Goal: Task Accomplishment & Management: Manage account settings

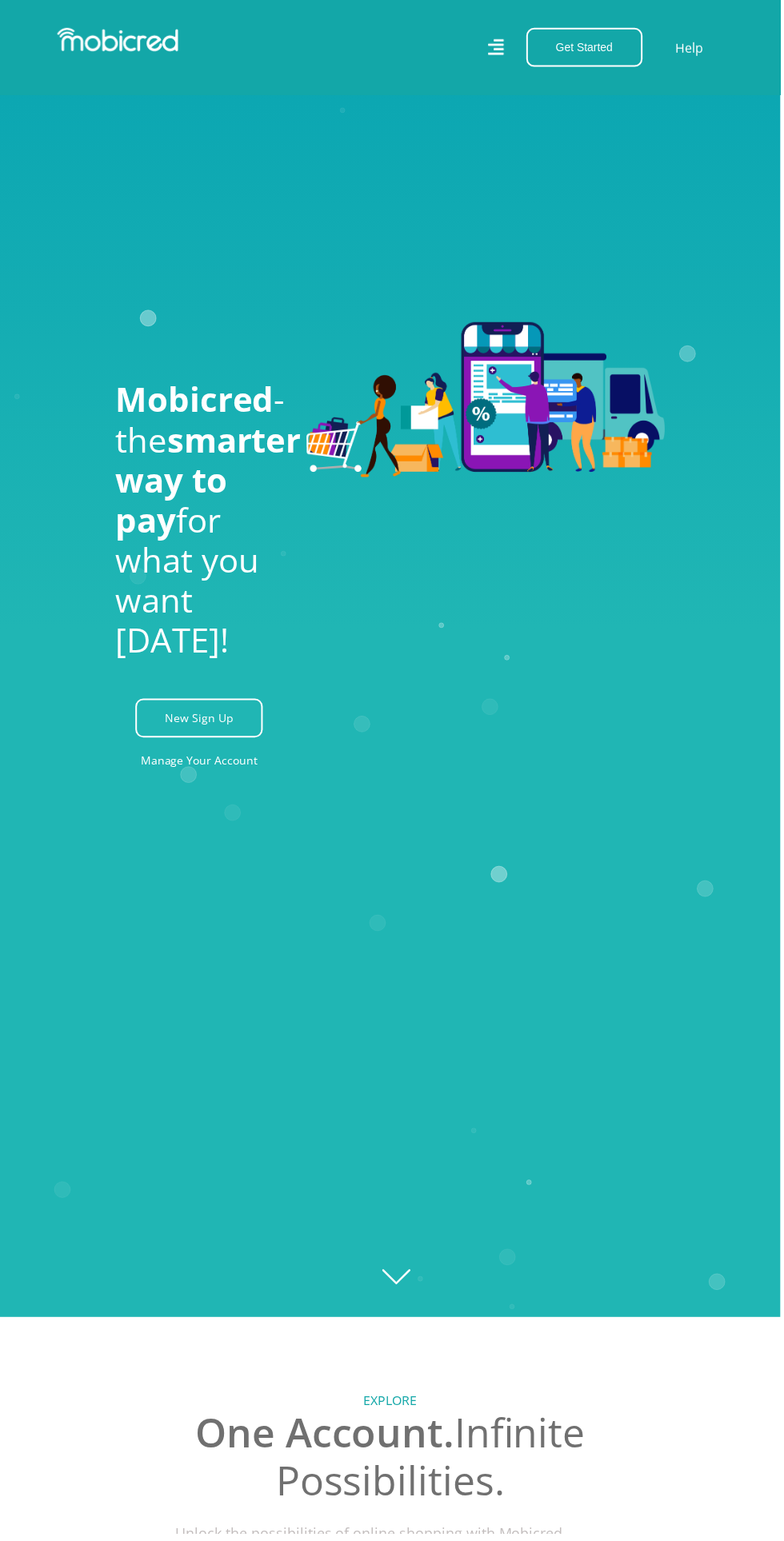
scroll to position [212, 0]
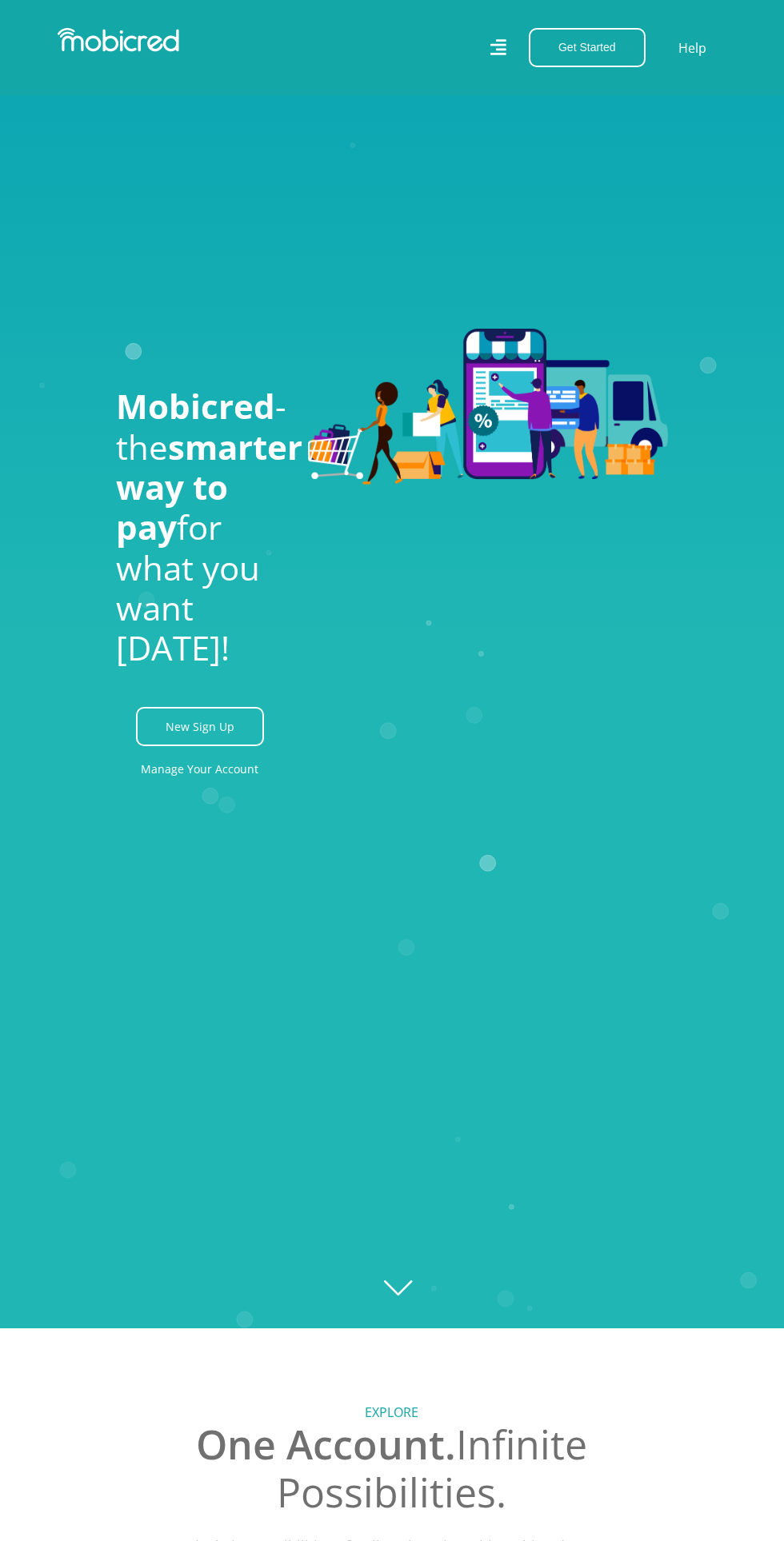
click at [221, 900] on icon "Created with Raphaël 2.3.0" at bounding box center [392, 558] width 784 height 1541
click at [196, 746] on link "New Sign Up" at bounding box center [200, 727] width 128 height 39
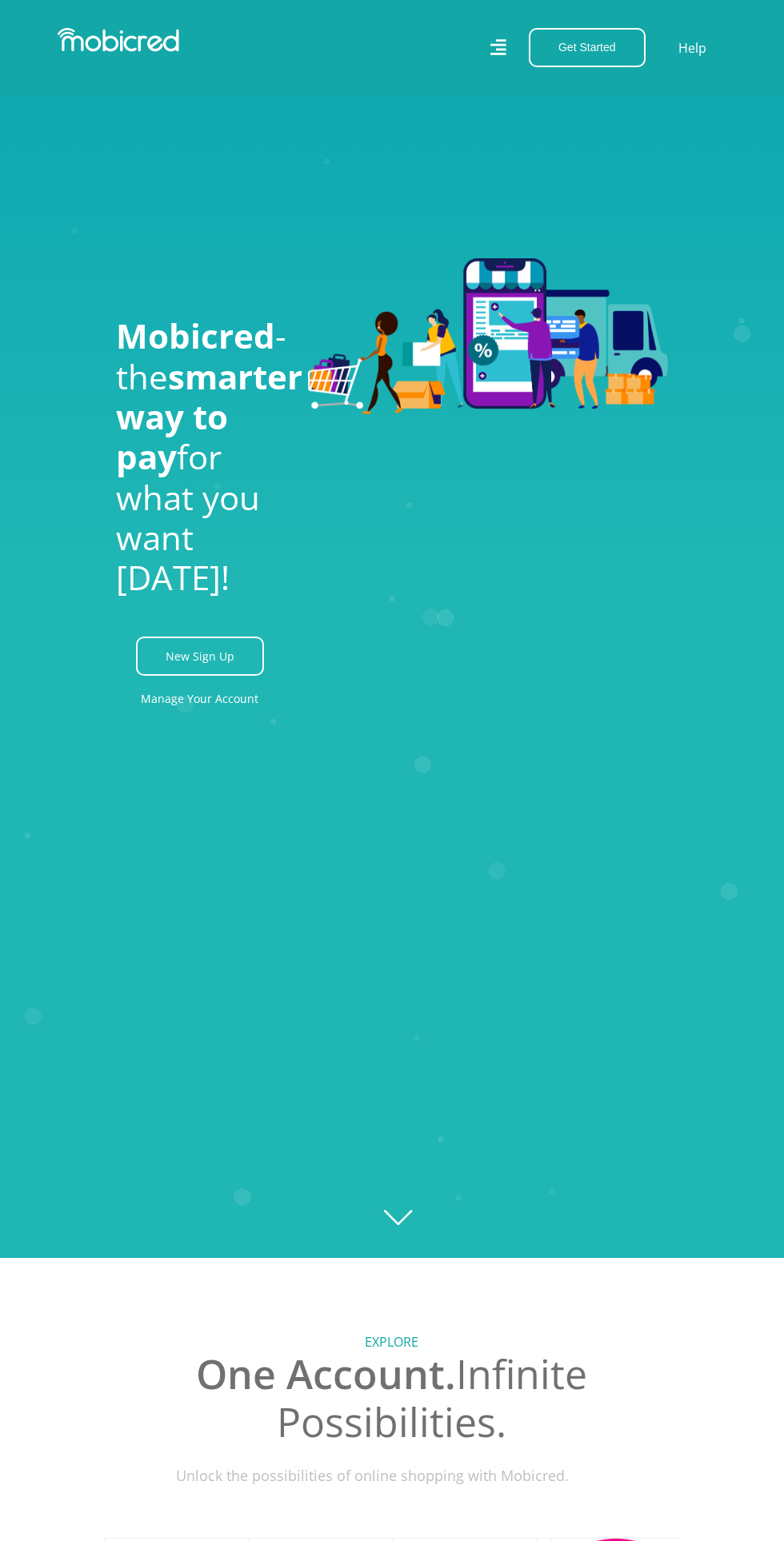
scroll to position [280, 0]
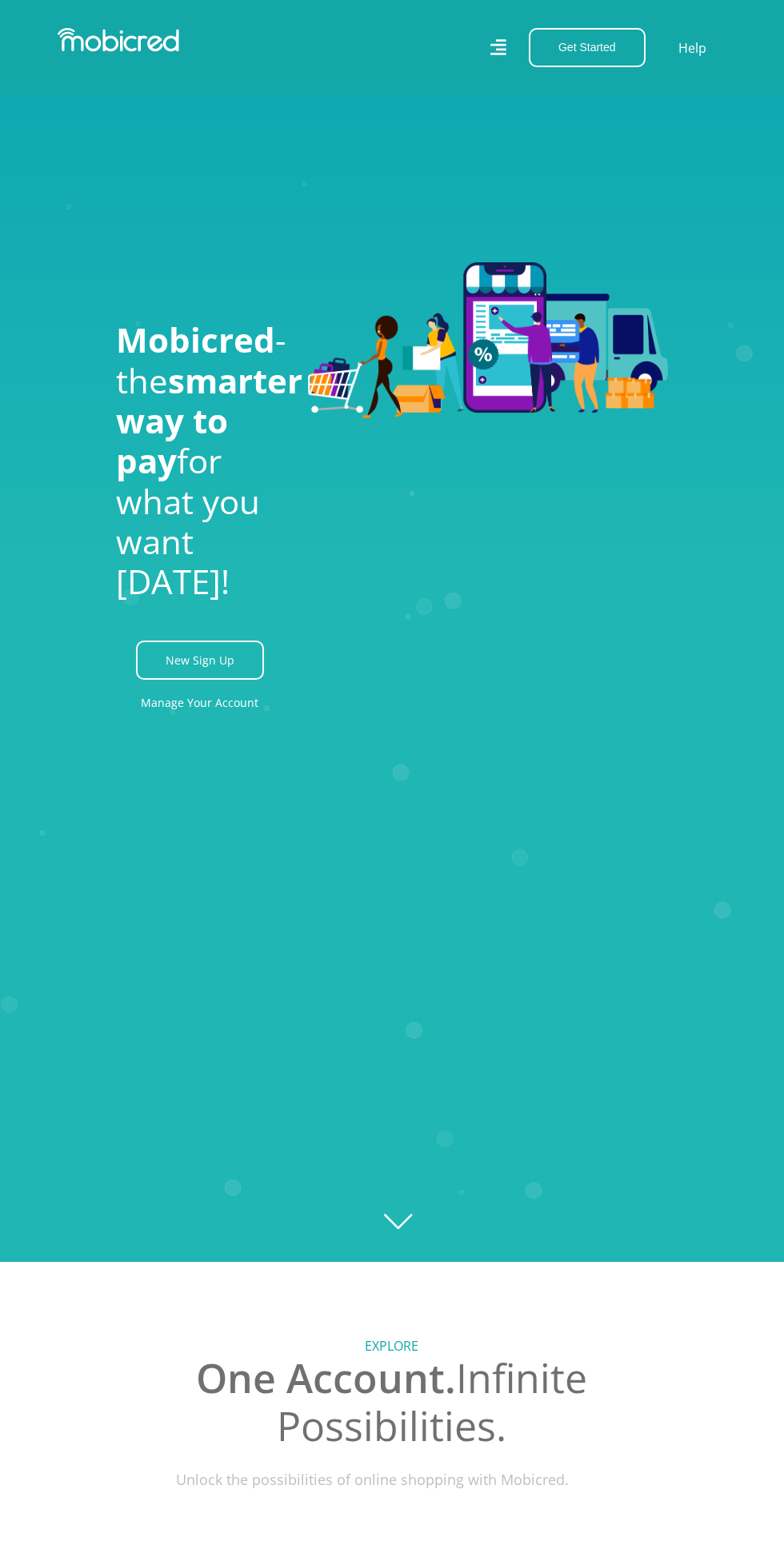
click at [213, 721] on link "Manage Your Account" at bounding box center [200, 702] width 118 height 36
click at [218, 680] on link "New Sign Up" at bounding box center [200, 660] width 128 height 39
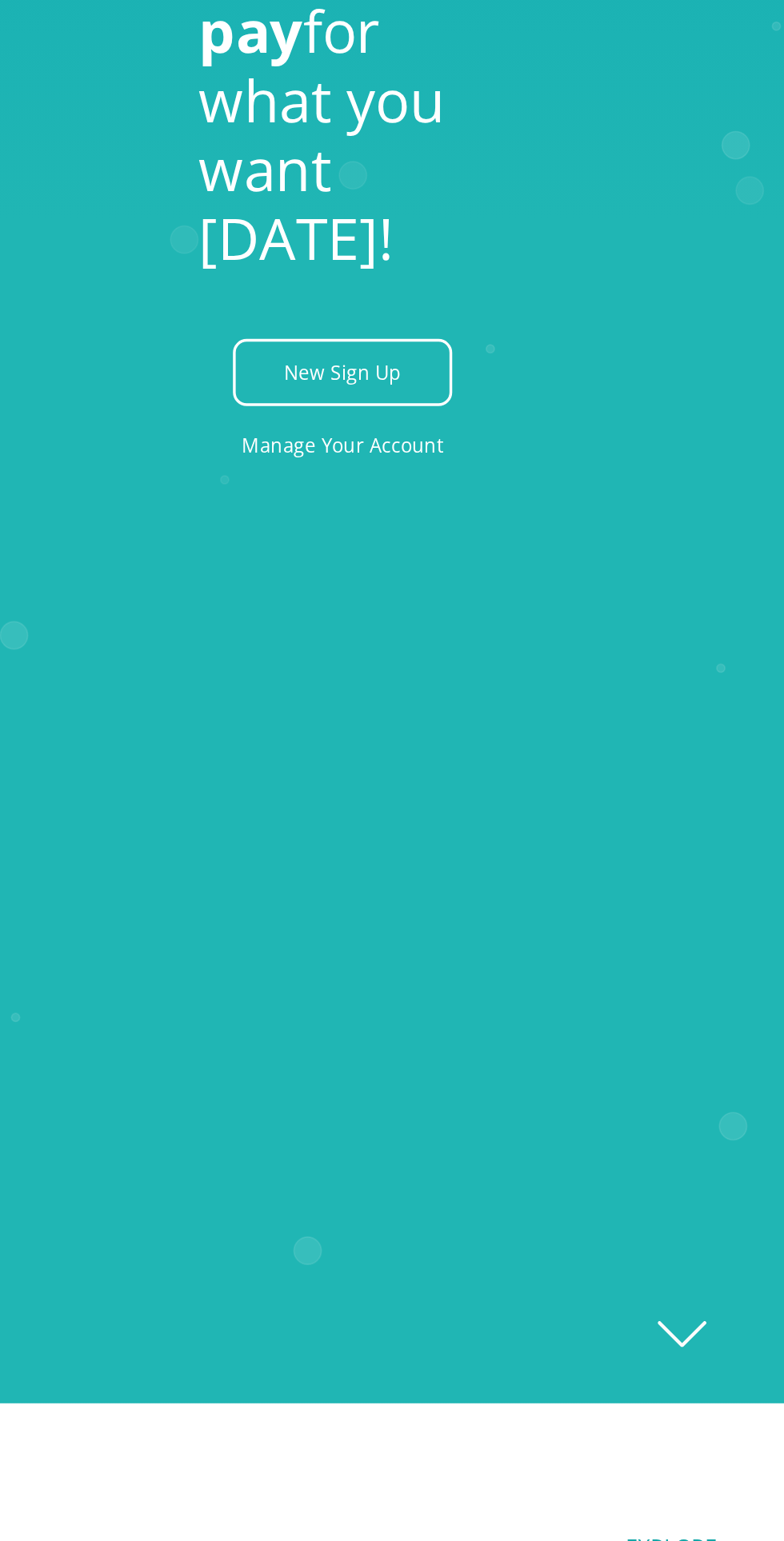
scroll to position [282, 0]
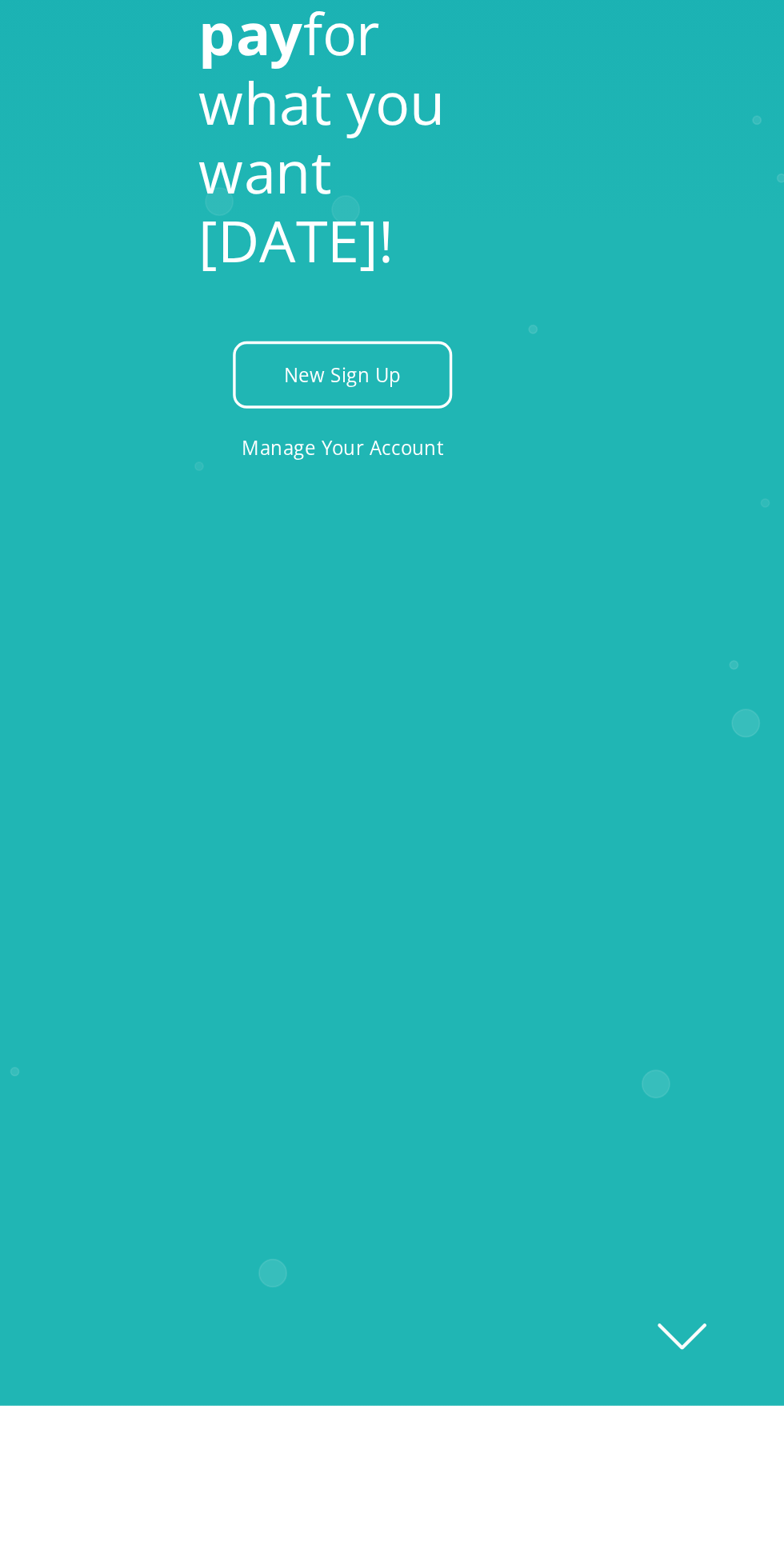
click at [231, 718] on link "Manage Your Account" at bounding box center [200, 699] width 118 height 36
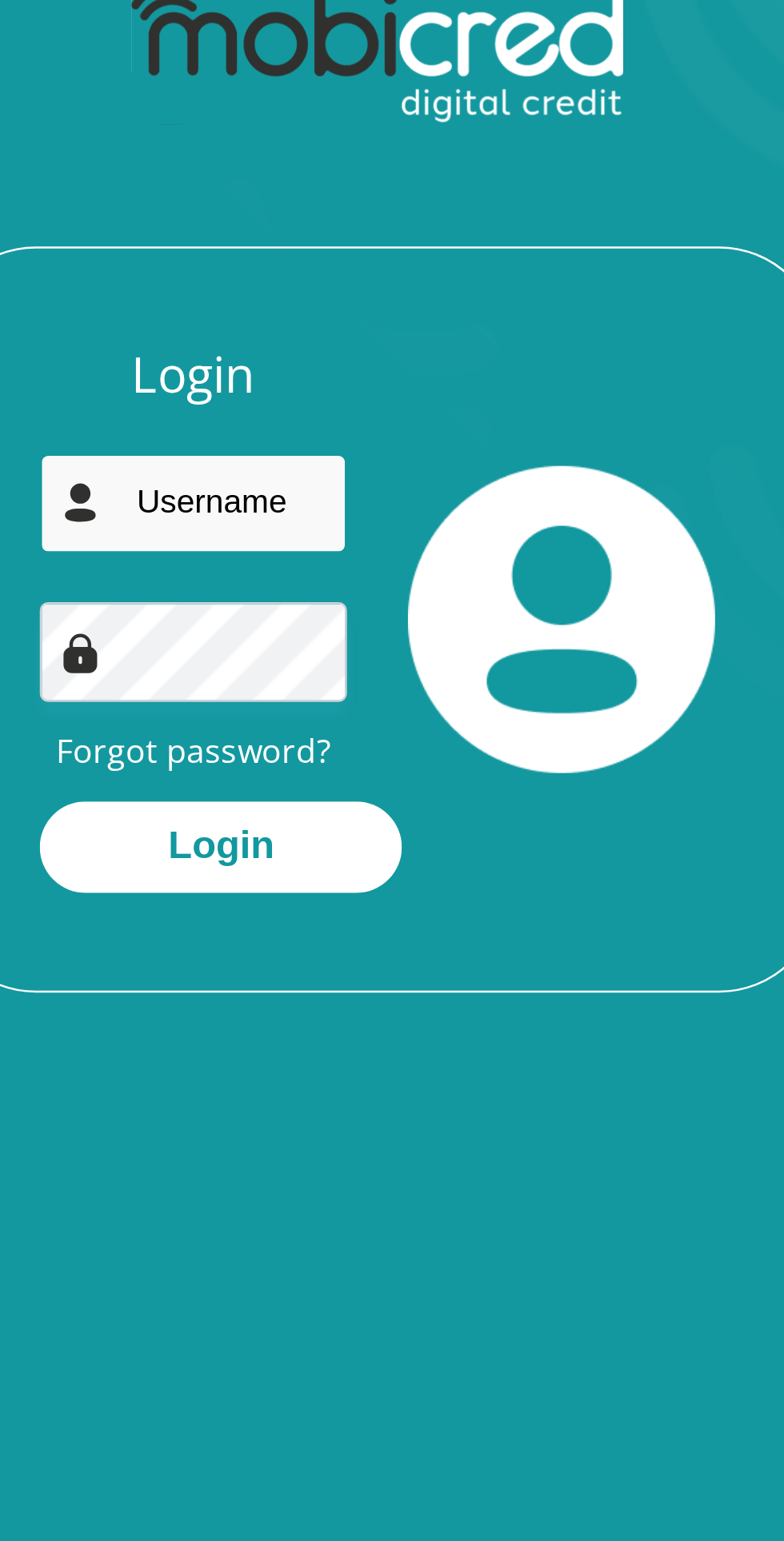
click at [330, 304] on input "email" at bounding box center [319, 311] width 121 height 39
type input "latief.aneeqah@gmail.com"
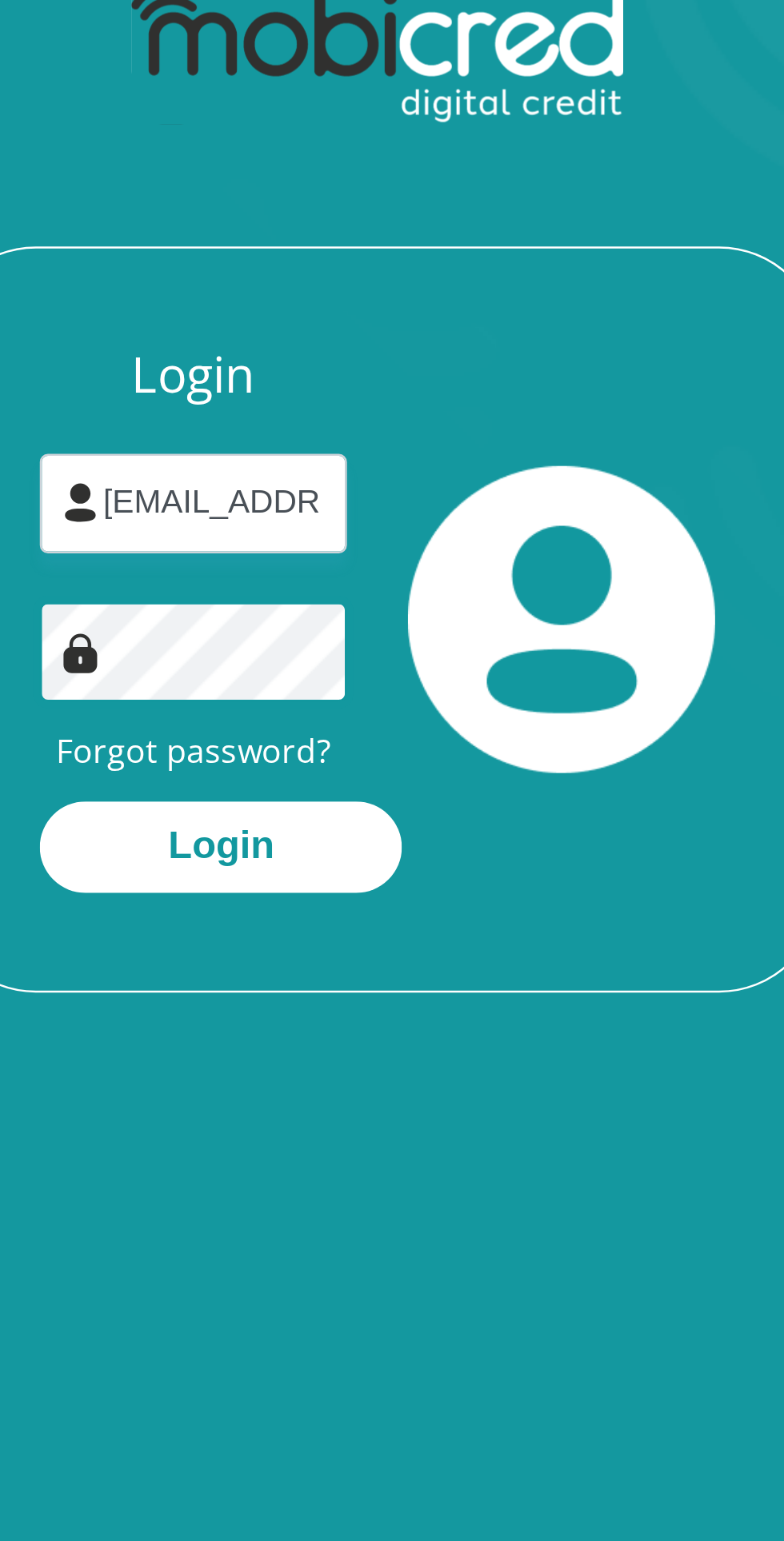
scroll to position [0, 74]
click at [356, 442] on button "Login" at bounding box center [330, 445] width 142 height 36
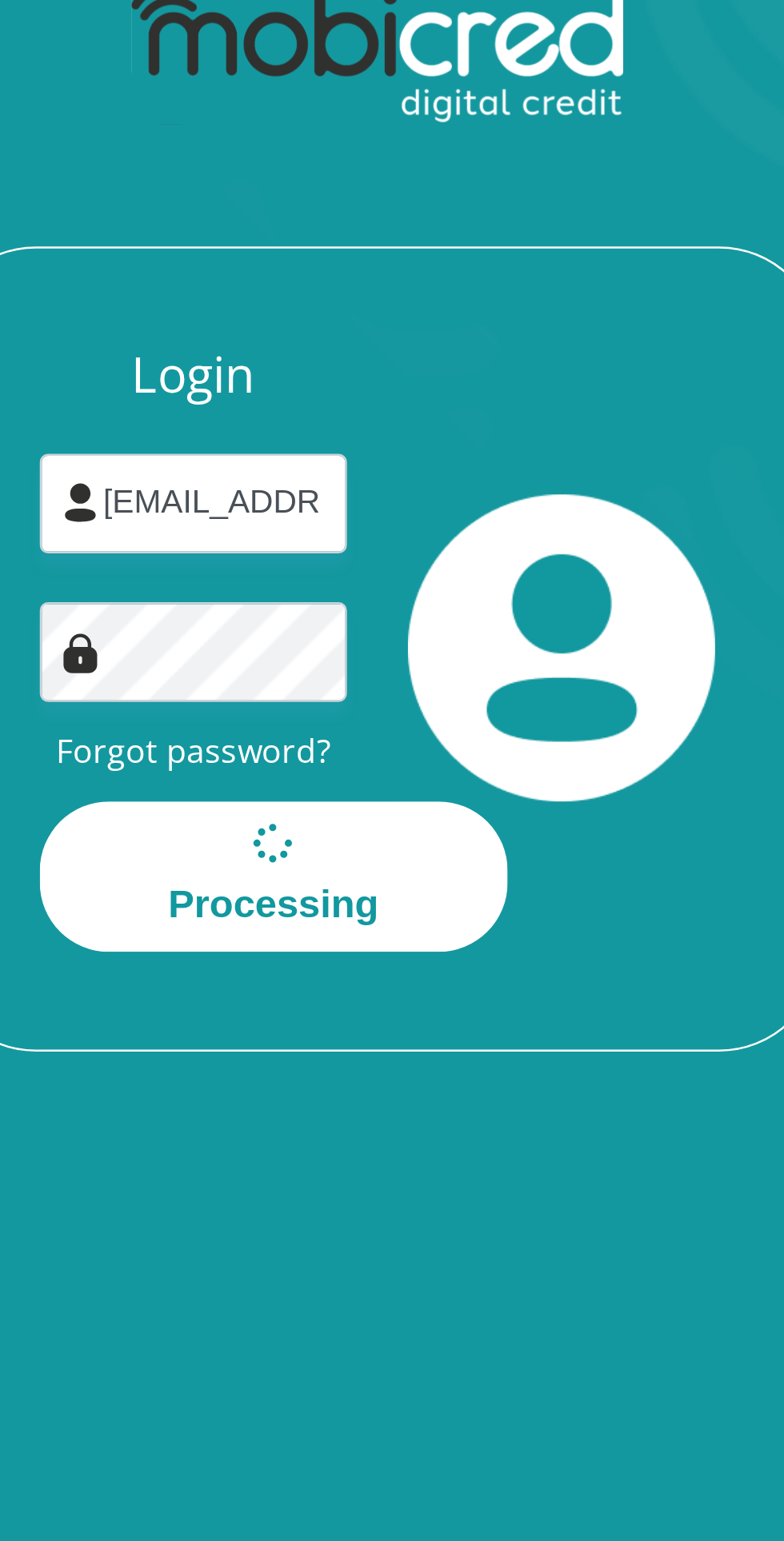
scroll to position [0, 0]
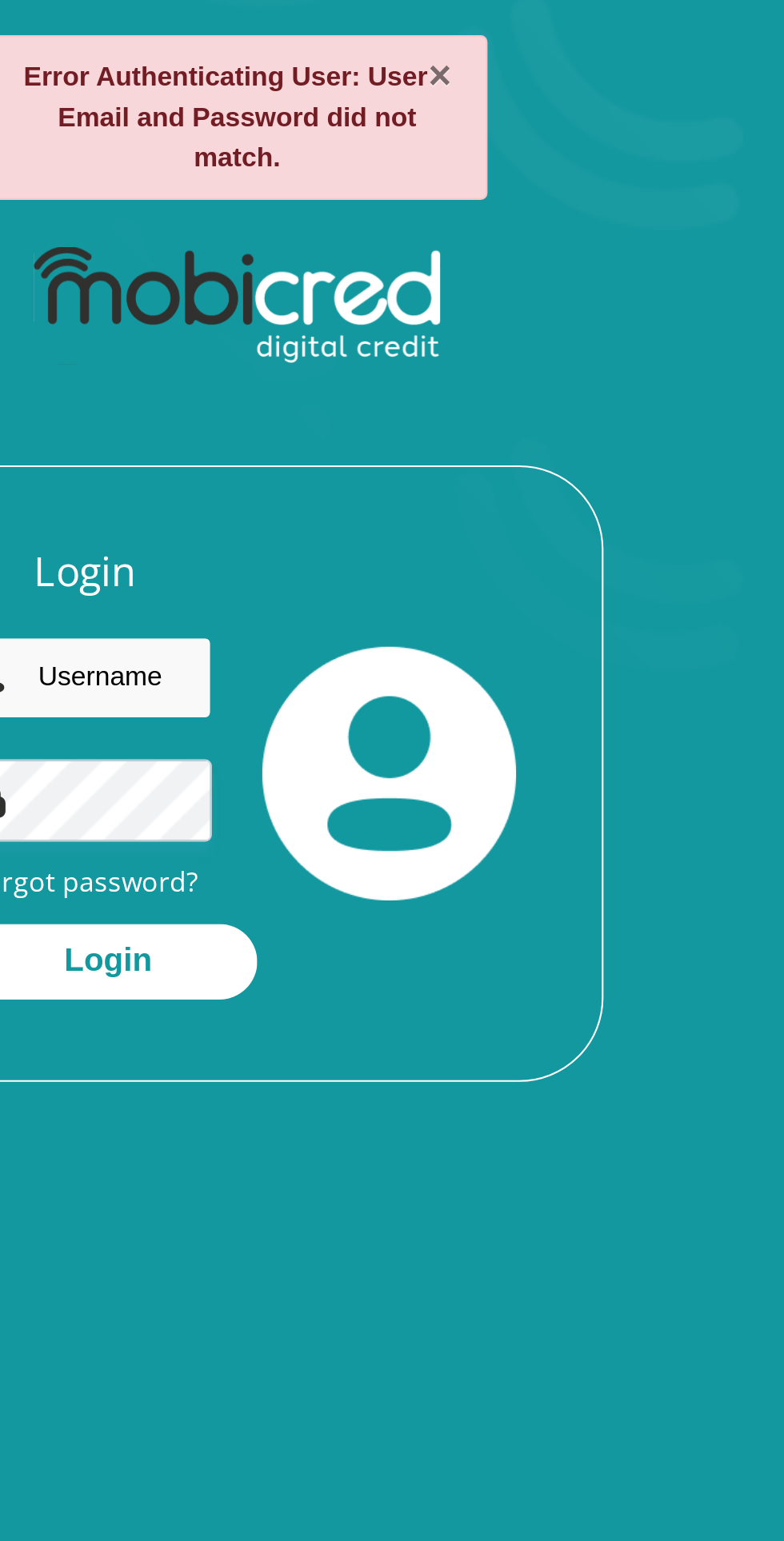
click at [342, 406] on input "email" at bounding box center [319, 402] width 121 height 39
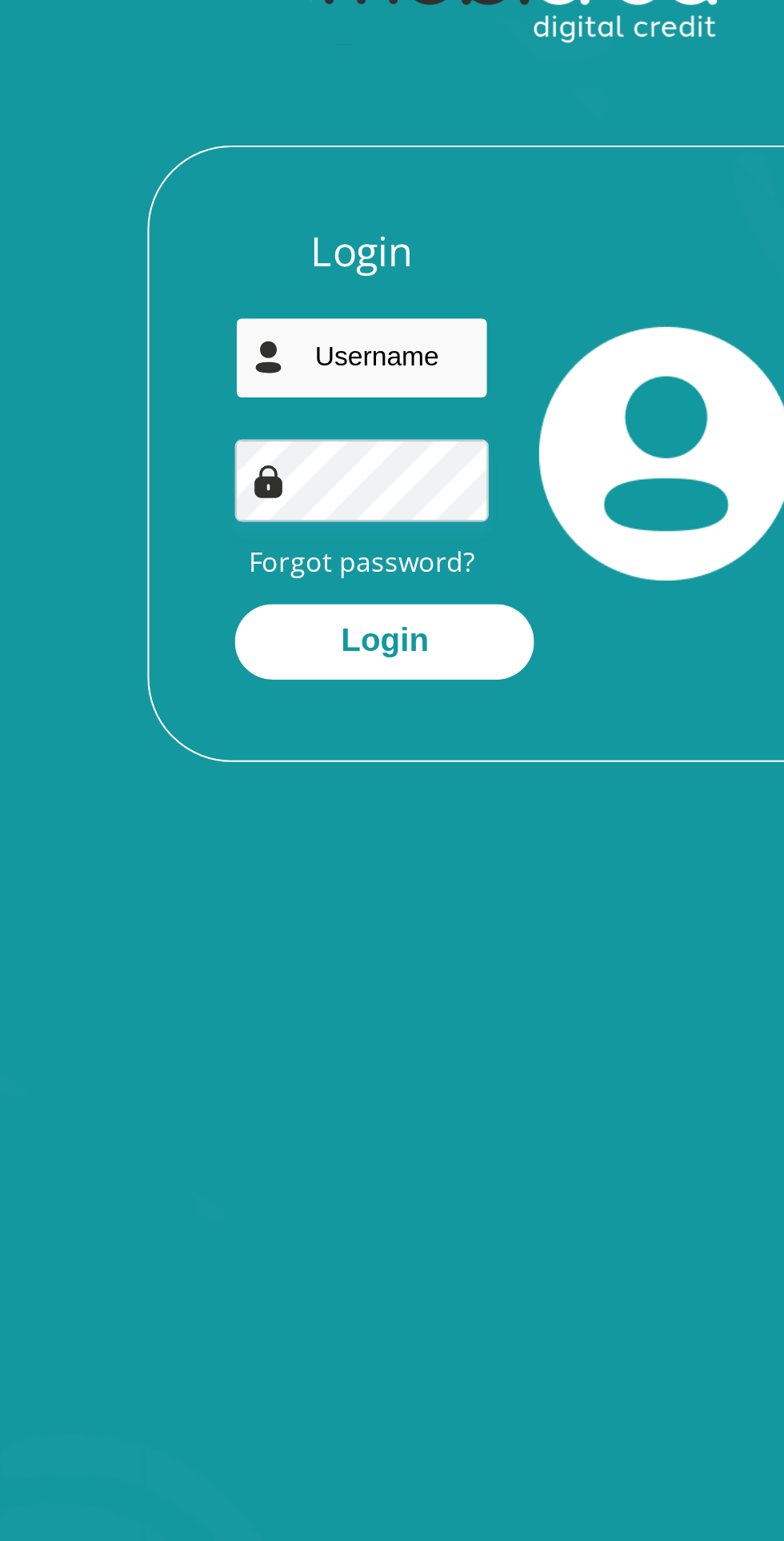
type input "latief.aneeqah@gmail.com"
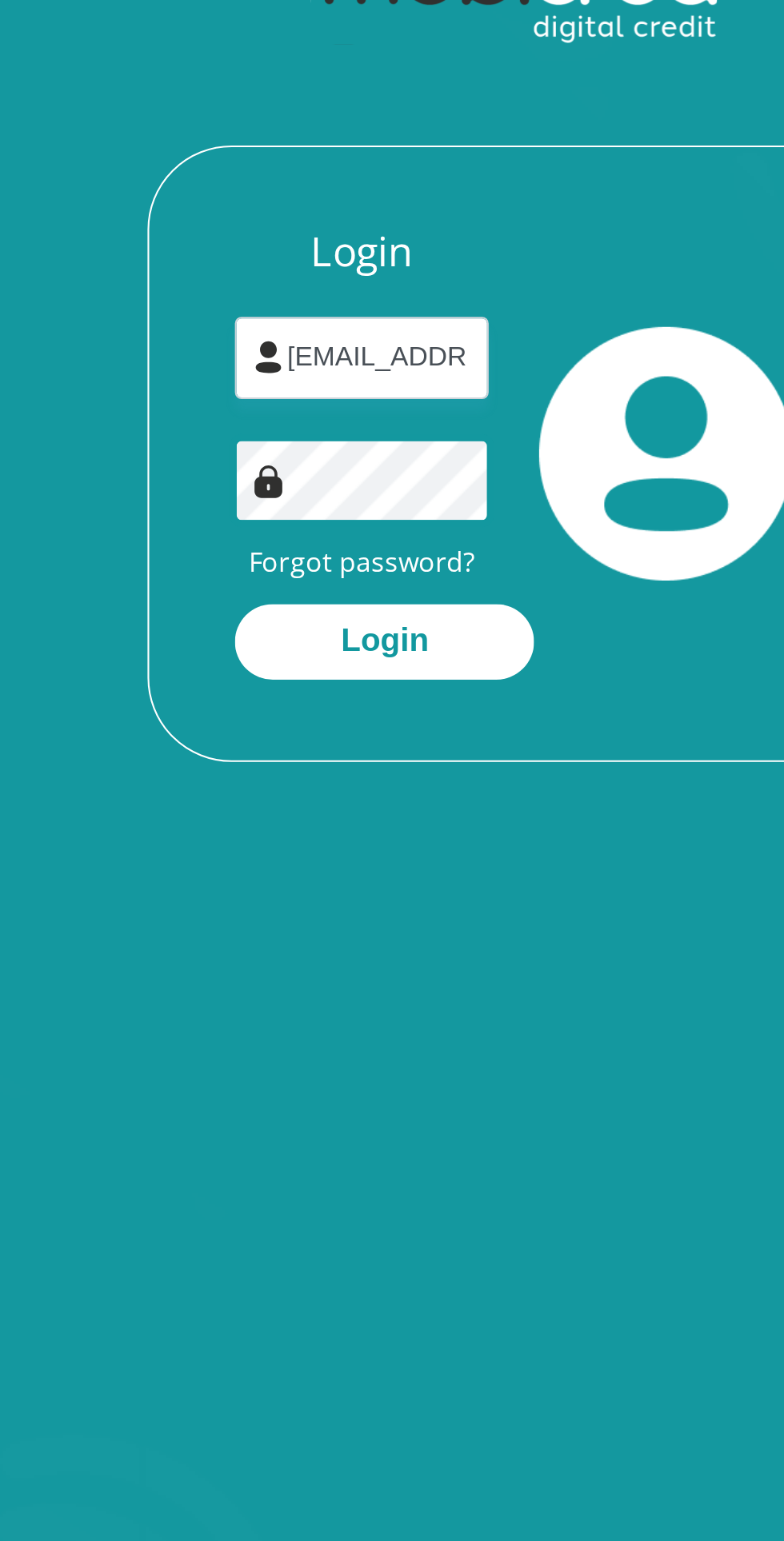
scroll to position [0, 61]
click at [356, 547] on button "Login" at bounding box center [330, 537] width 142 height 36
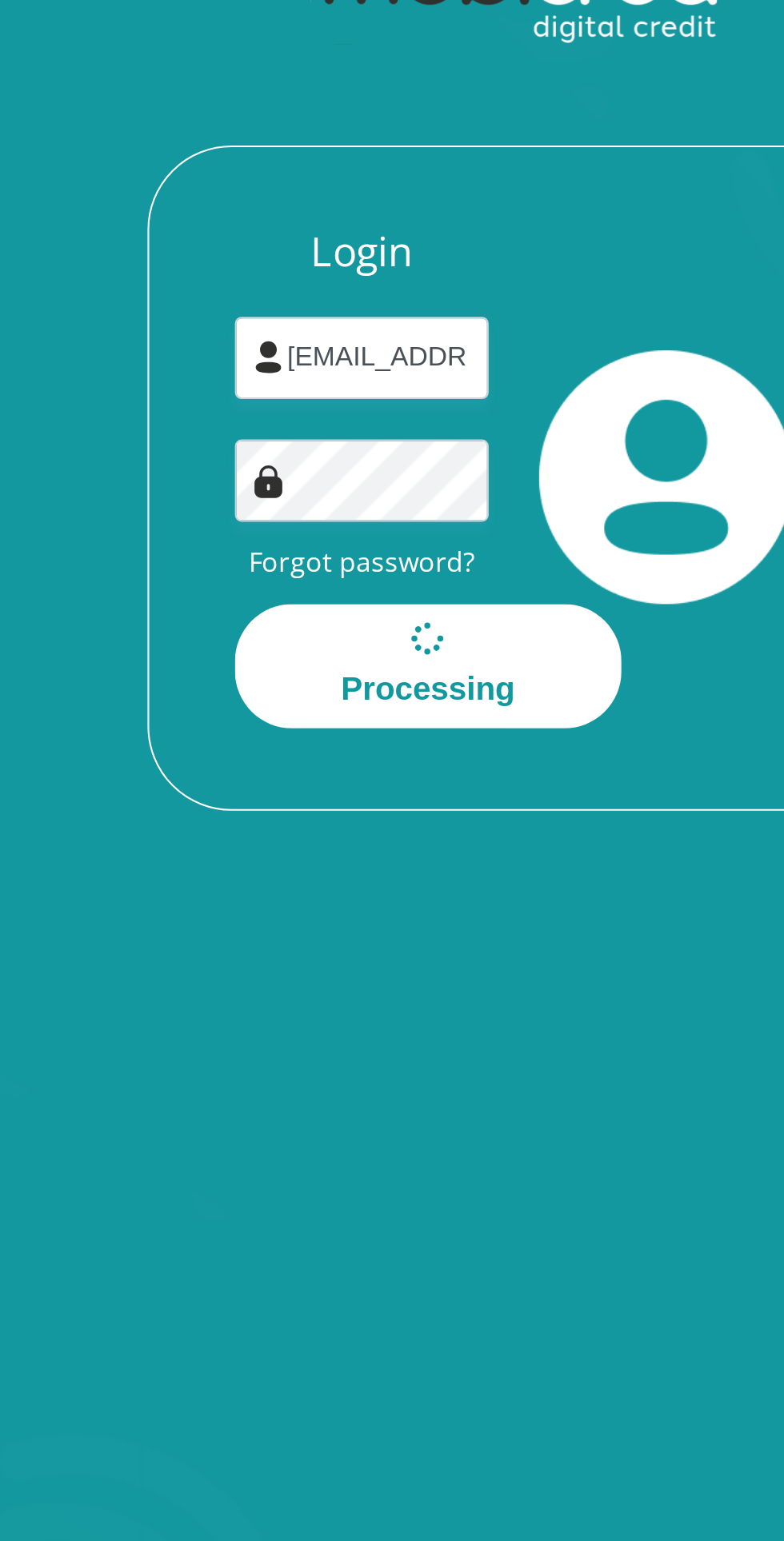
scroll to position [0, 0]
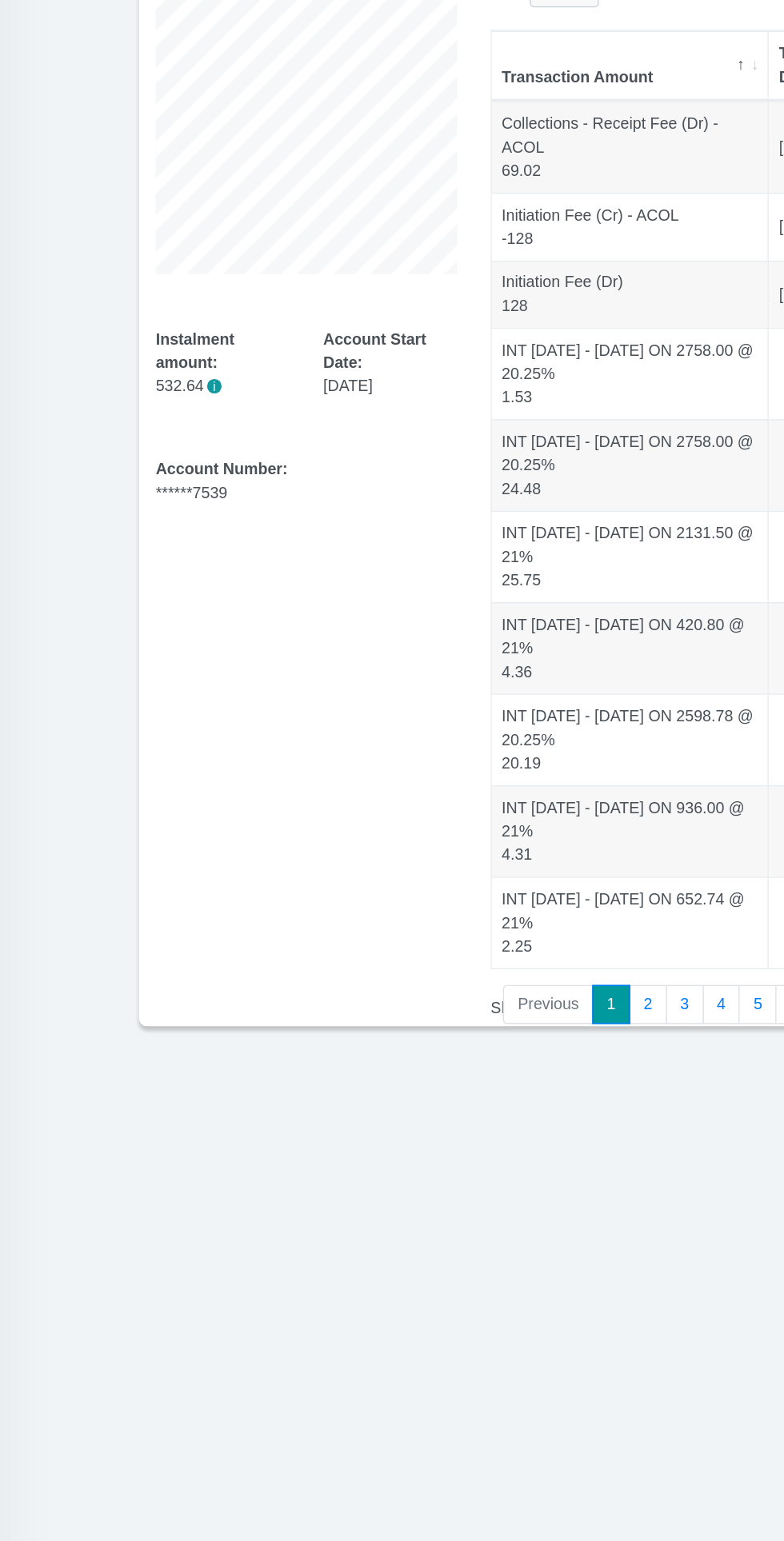
click at [395, 722] on td "INT 22/12/02 - 22/12/15 ON 2598.78 @ 20.25% 20.19" at bounding box center [456, 754] width 199 height 65
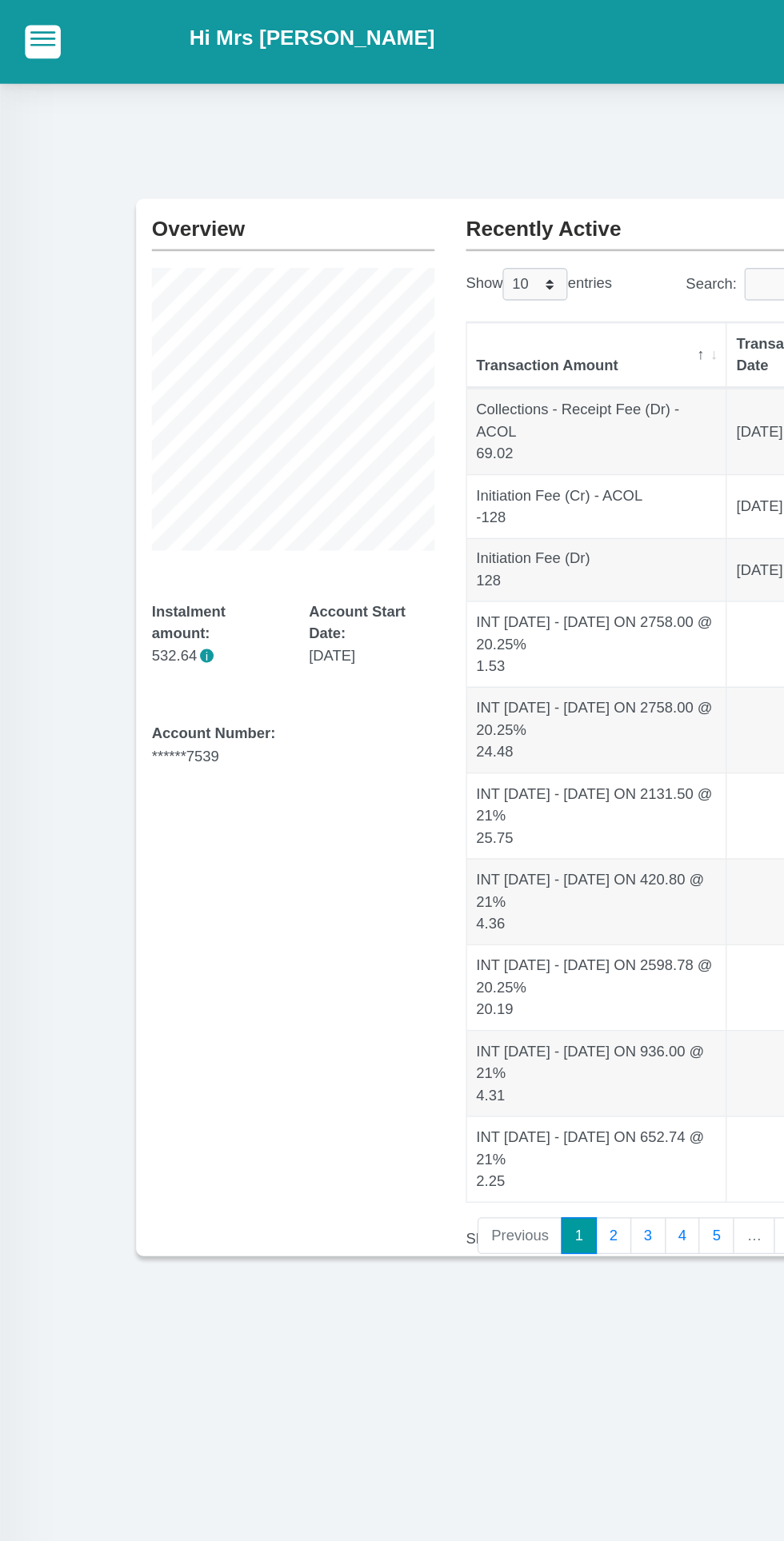
click at [30, 30] on span "button" at bounding box center [33, 29] width 19 height 11
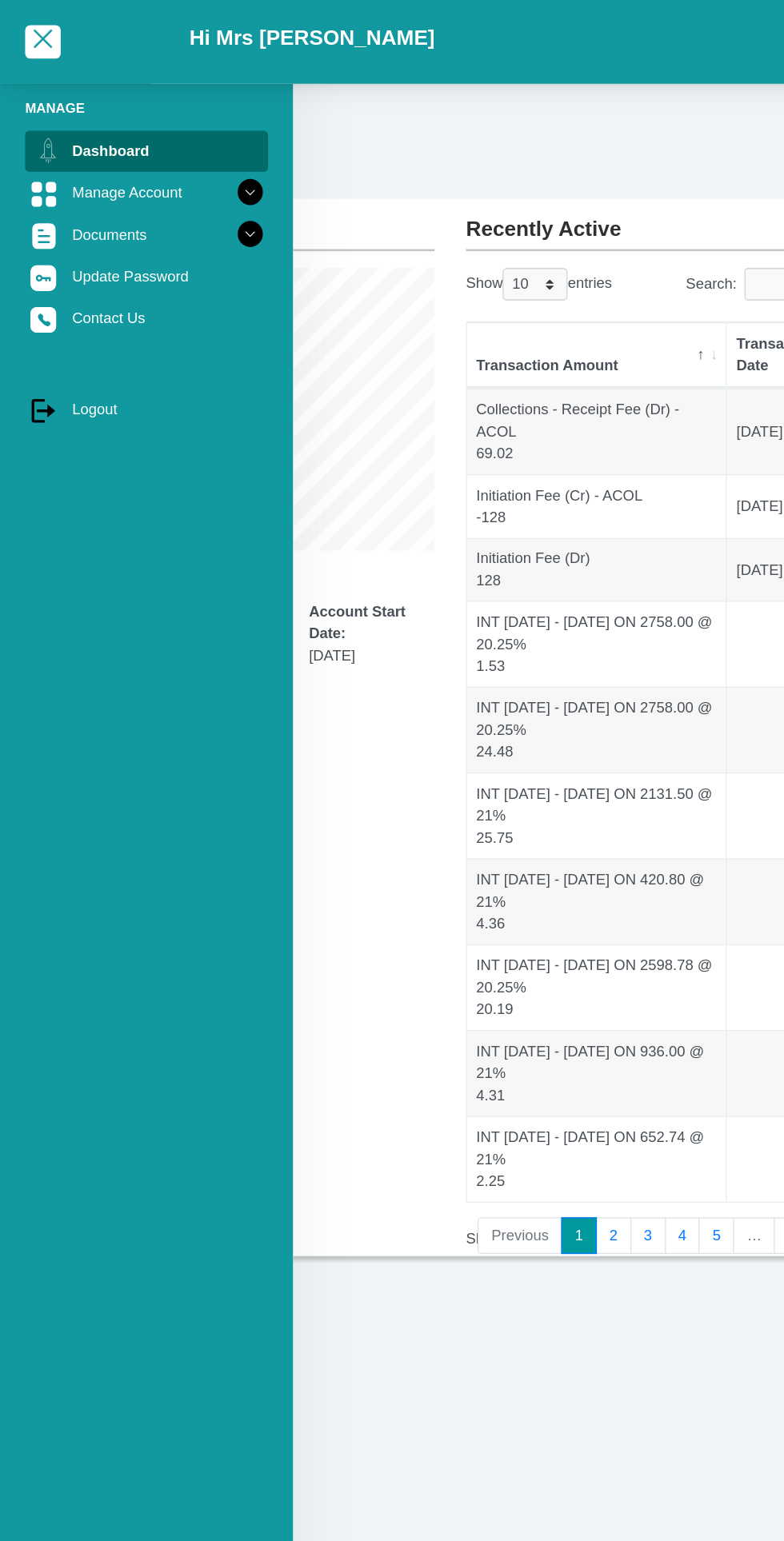
click at [167, 150] on link "Manage Account" at bounding box center [112, 146] width 186 height 30
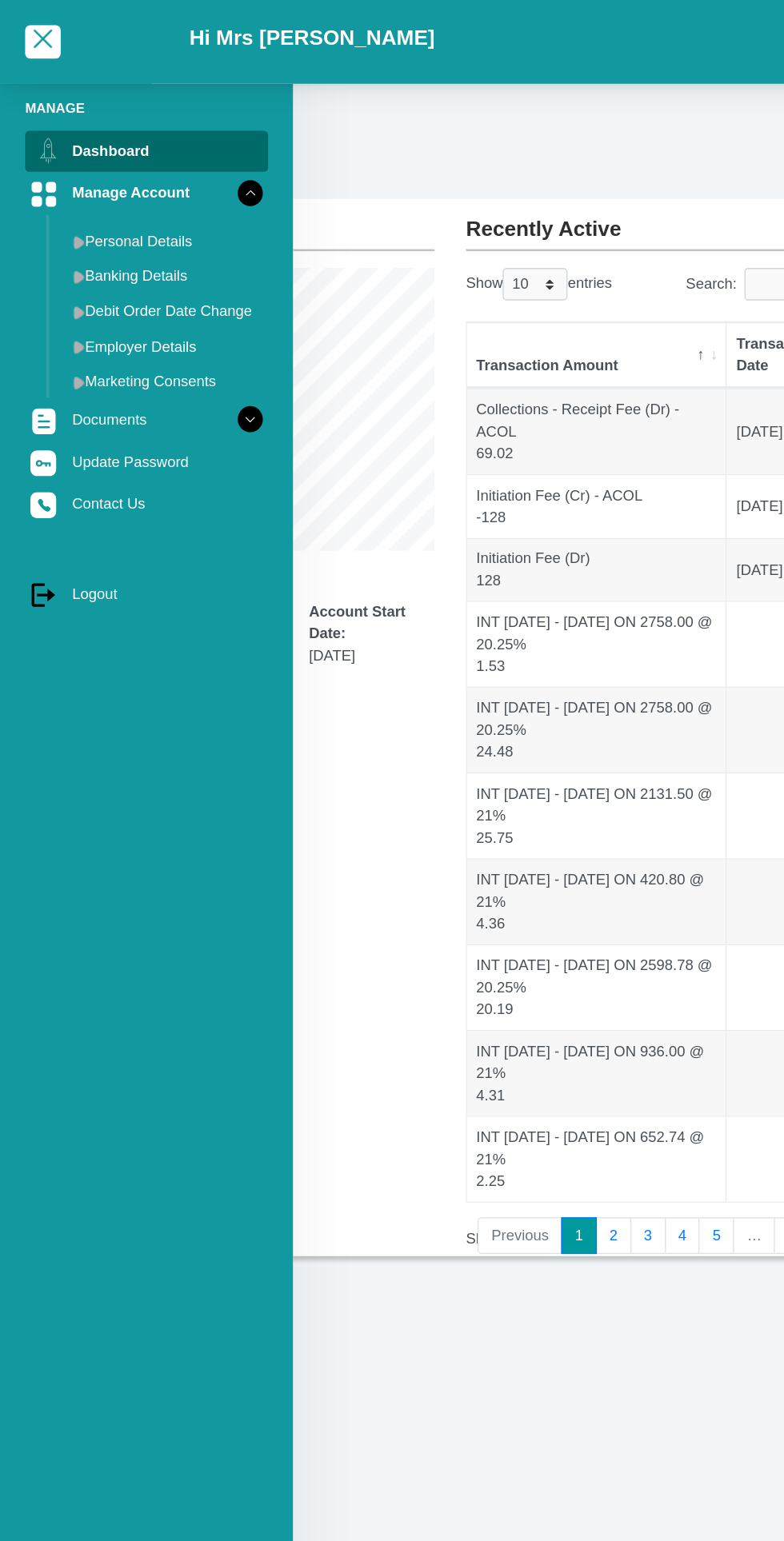
click at [165, 338] on link "Update Password" at bounding box center [112, 353] width 186 height 30
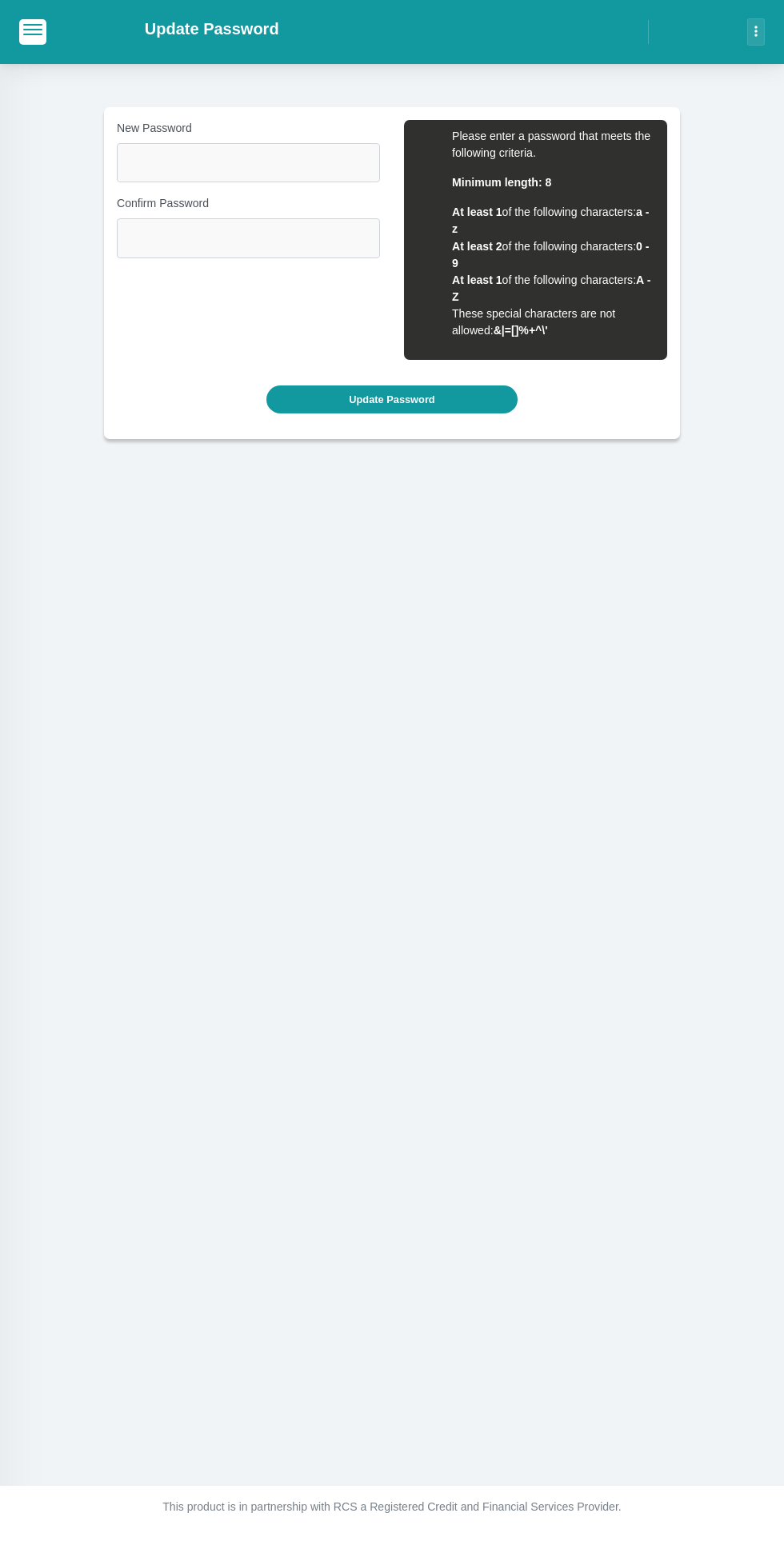
click at [32, 25] on span "button" at bounding box center [33, 25] width 19 height 2
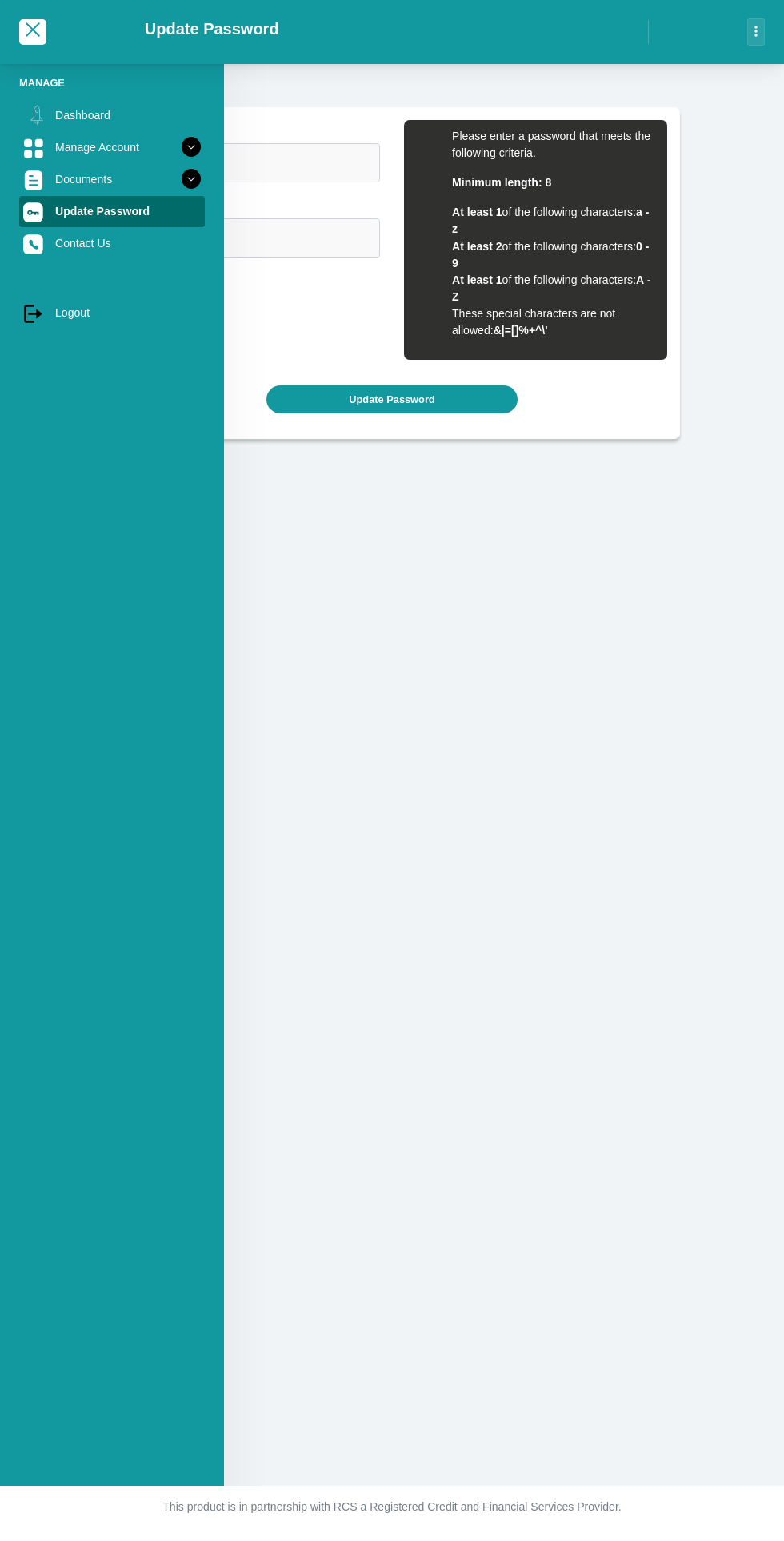
click at [186, 187] on icon at bounding box center [191, 179] width 27 height 27
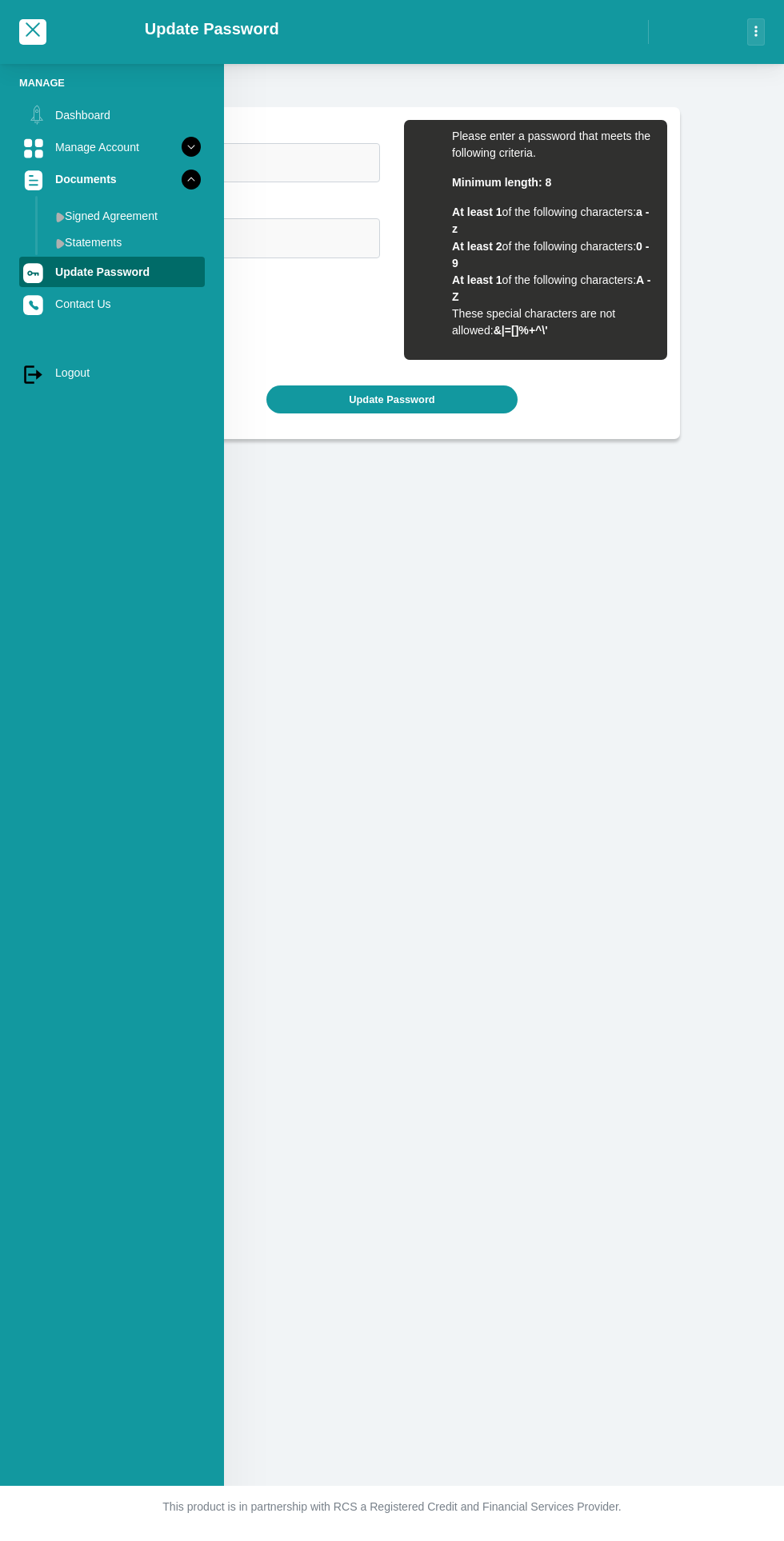
click at [91, 109] on link "Dashboard" at bounding box center [112, 115] width 186 height 30
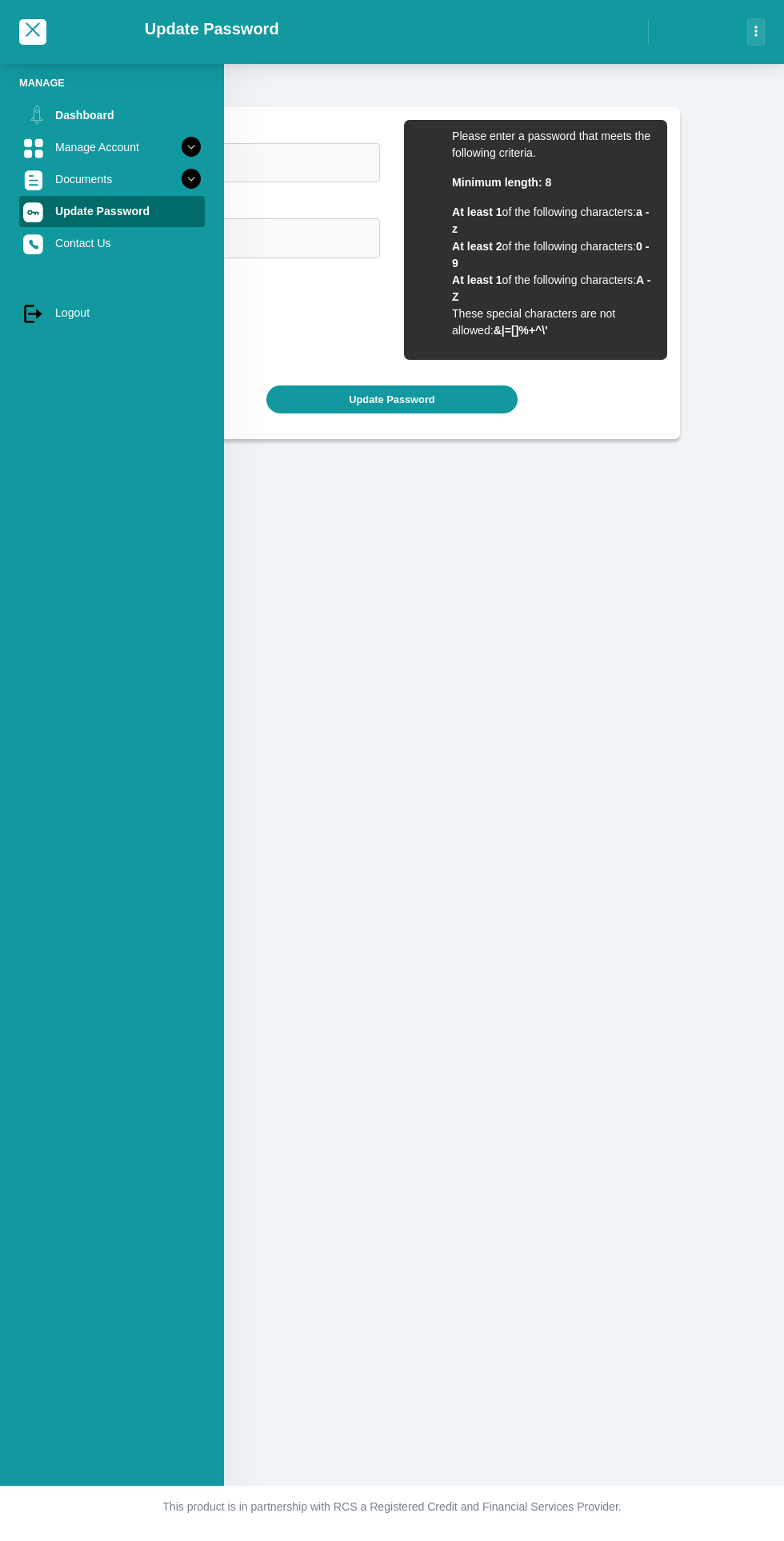
click at [756, 32] on icon "button" at bounding box center [755, 30] width 3 height 11
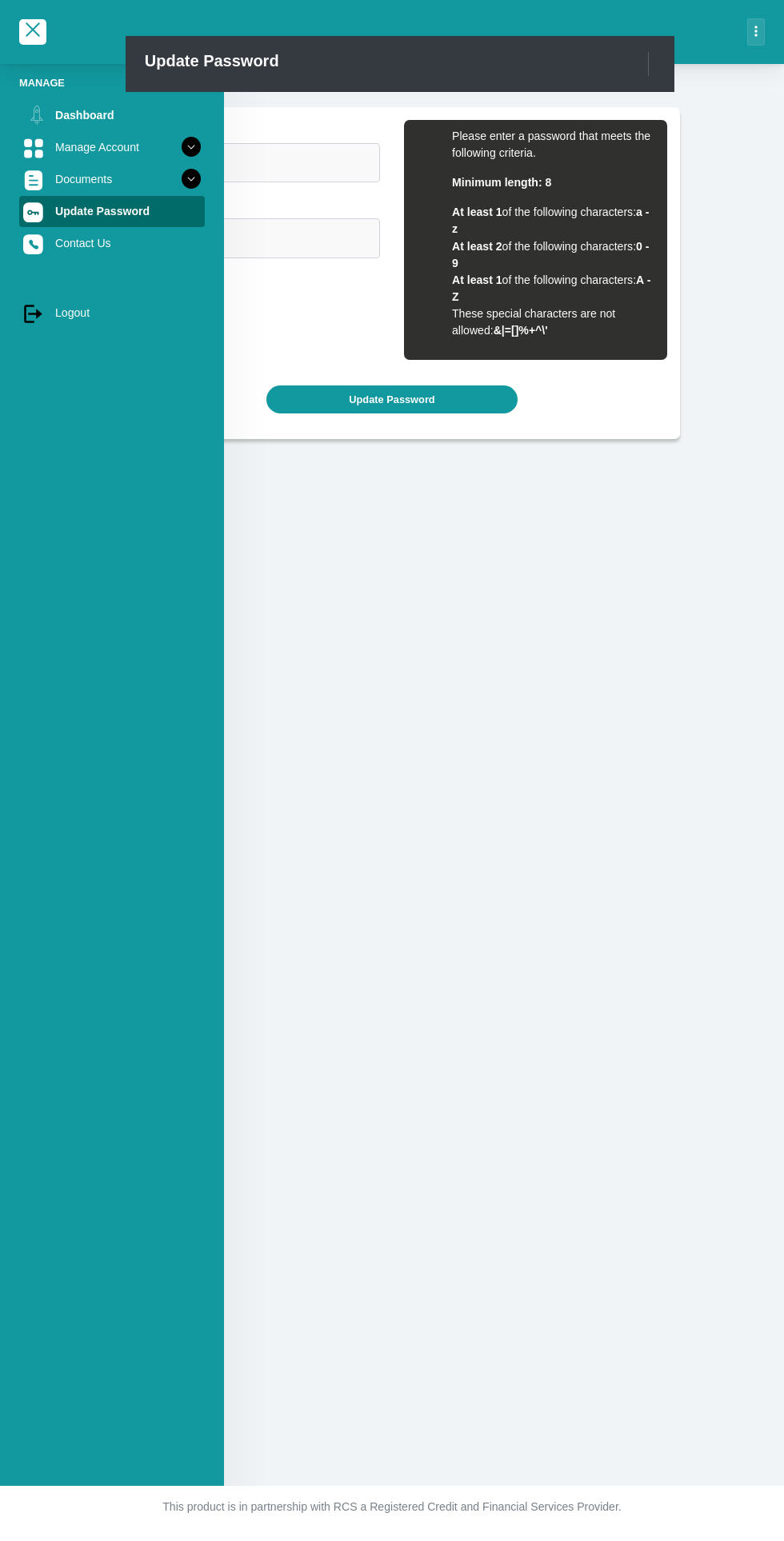
click at [418, 544] on div "Manage Dashboard Manage Account Personal Details Banking Details" at bounding box center [392, 743] width 784 height 1486
click at [151, 154] on link "Manage Account" at bounding box center [112, 146] width 186 height 30
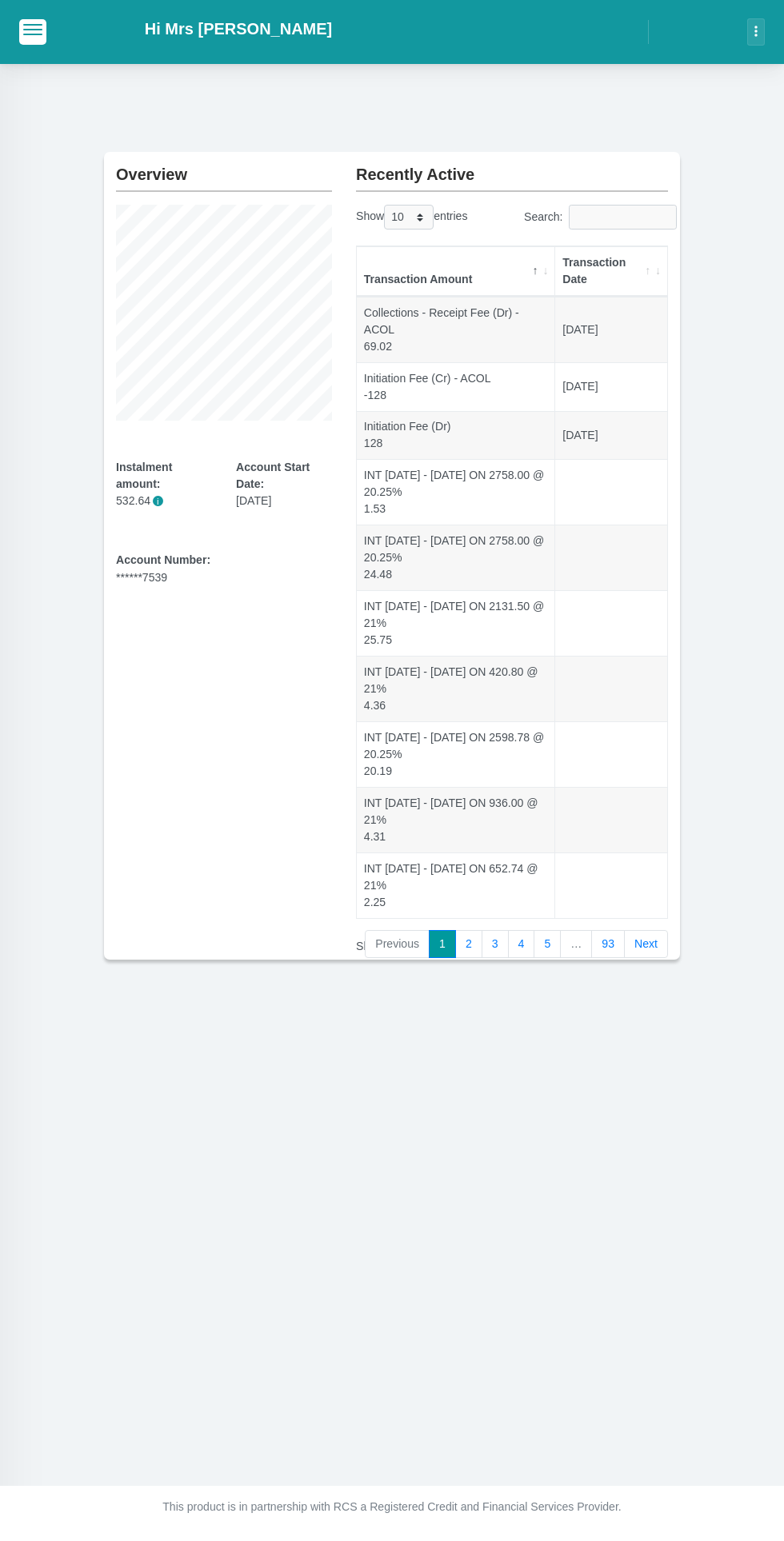
click at [43, 38] on button "button" at bounding box center [33, 31] width 27 height 24
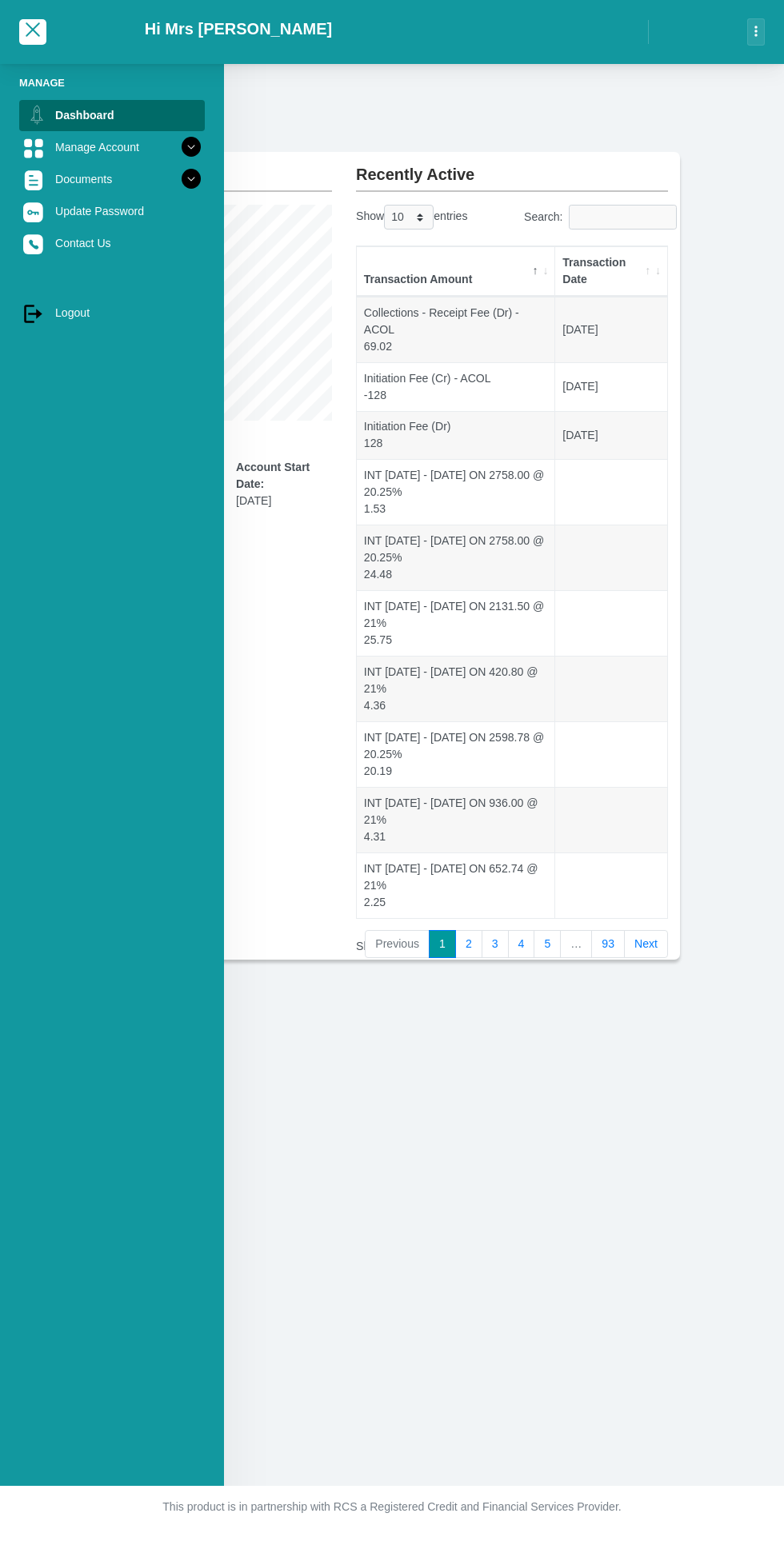
click at [178, 152] on icon at bounding box center [191, 147] width 27 height 27
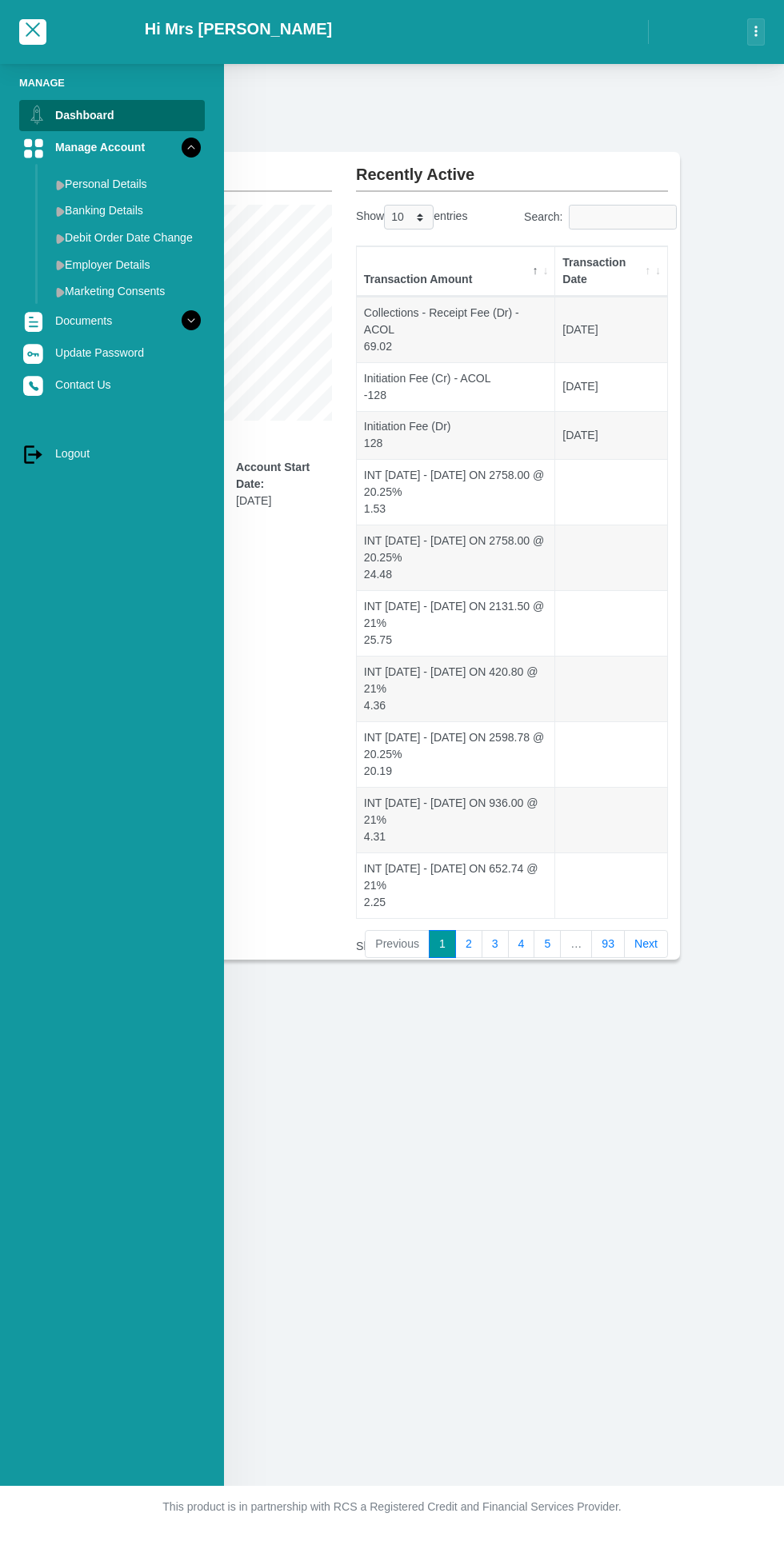
click at [137, 204] on link "Banking Details" at bounding box center [125, 210] width 160 height 25
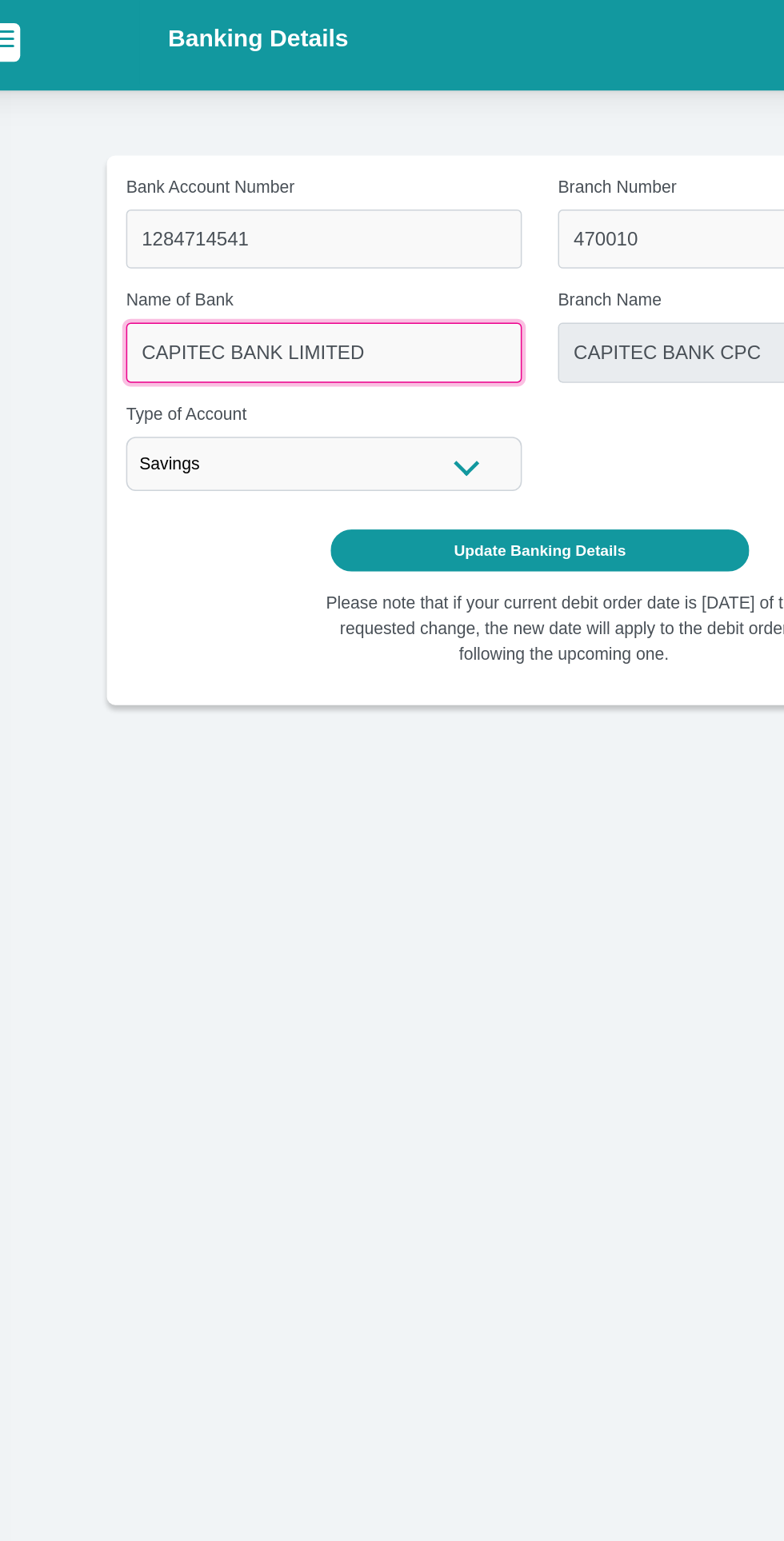
click at [293, 239] on input "CAPITEC BANK LIMITED" at bounding box center [248, 238] width 263 height 39
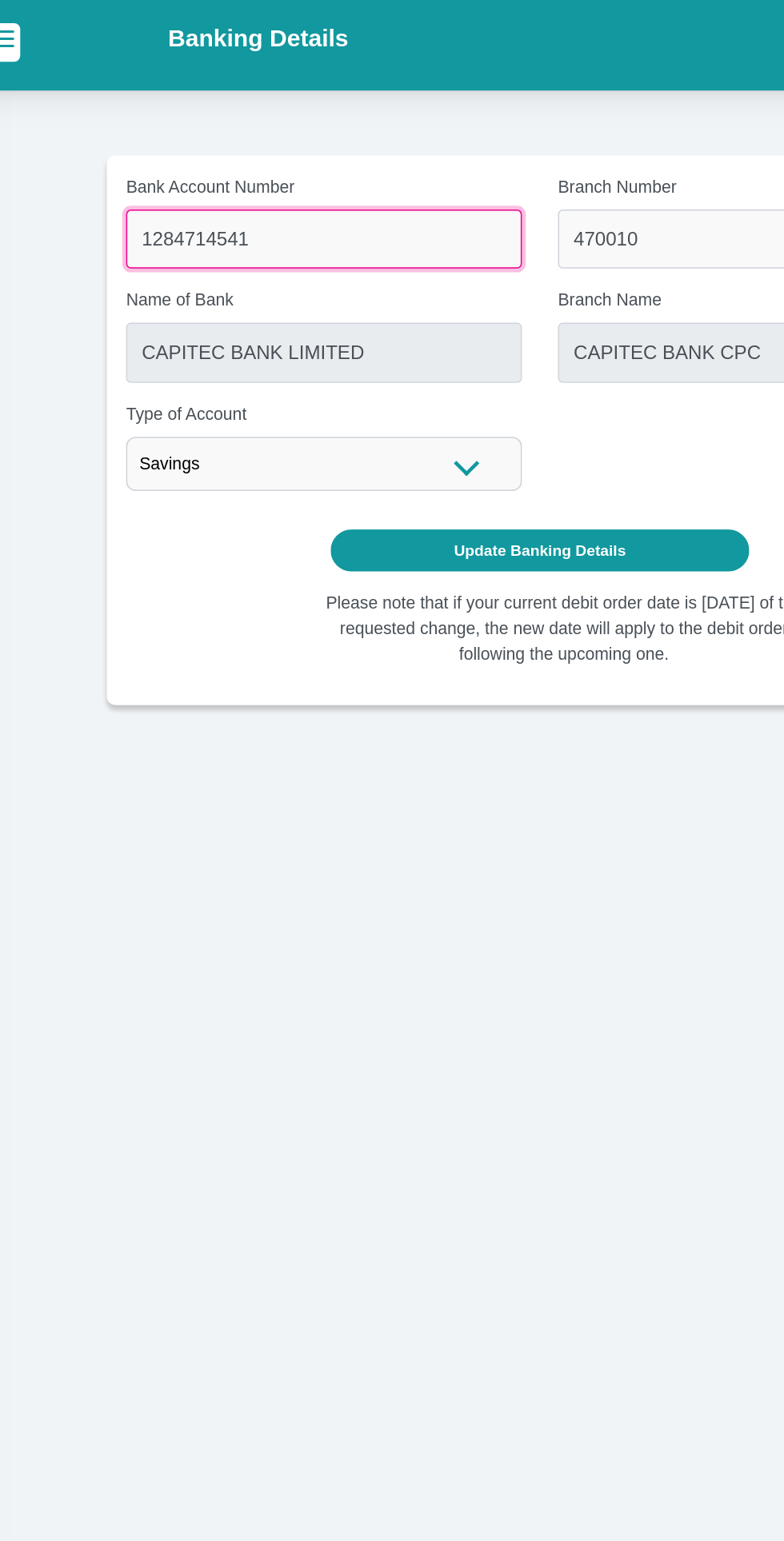
click at [297, 160] on input "1284714541" at bounding box center [248, 163] width 263 height 39
type input "1303883201"
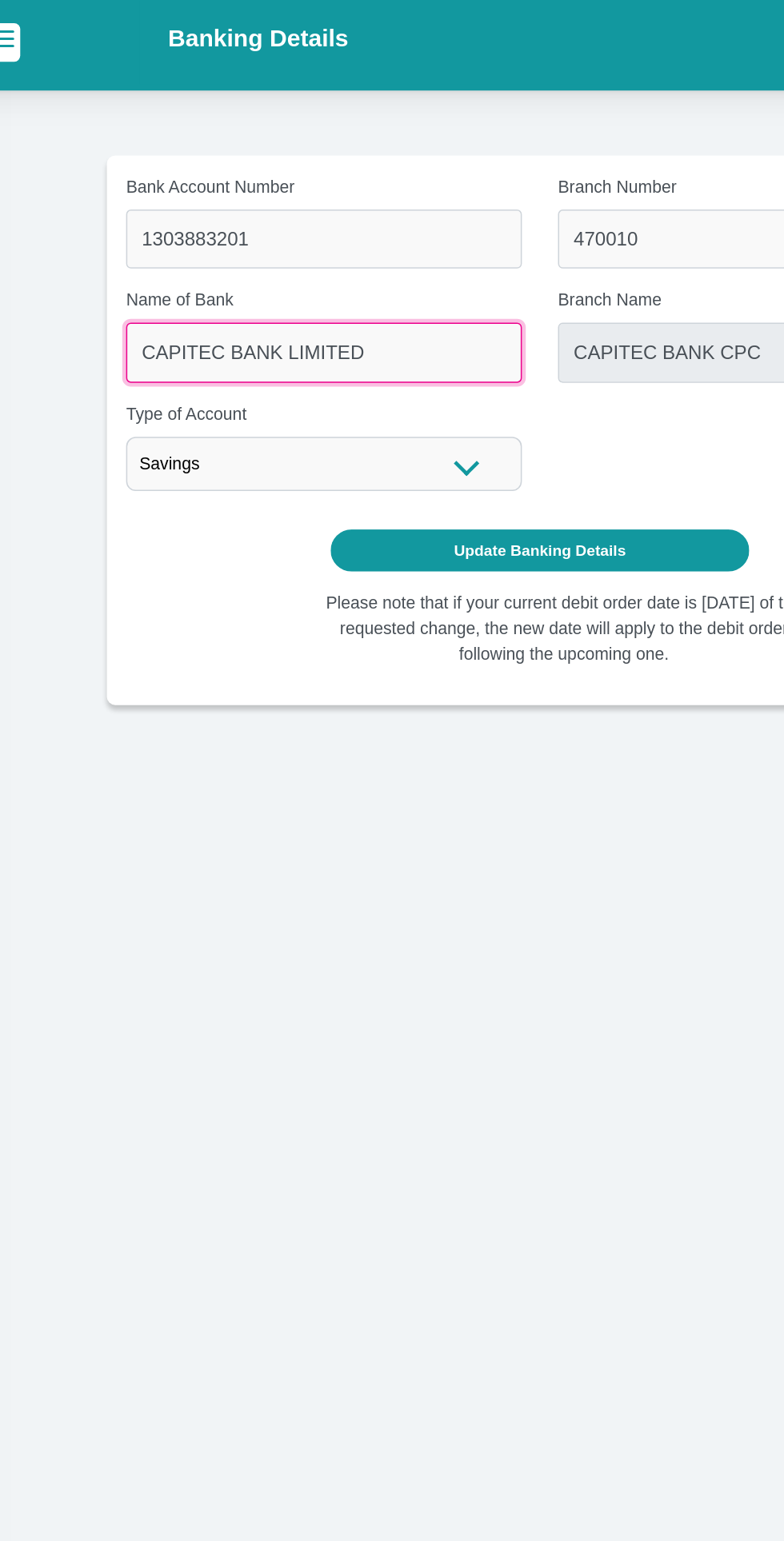
click at [296, 232] on input "CAPITEC BANK LIMITED" at bounding box center [248, 238] width 263 height 39
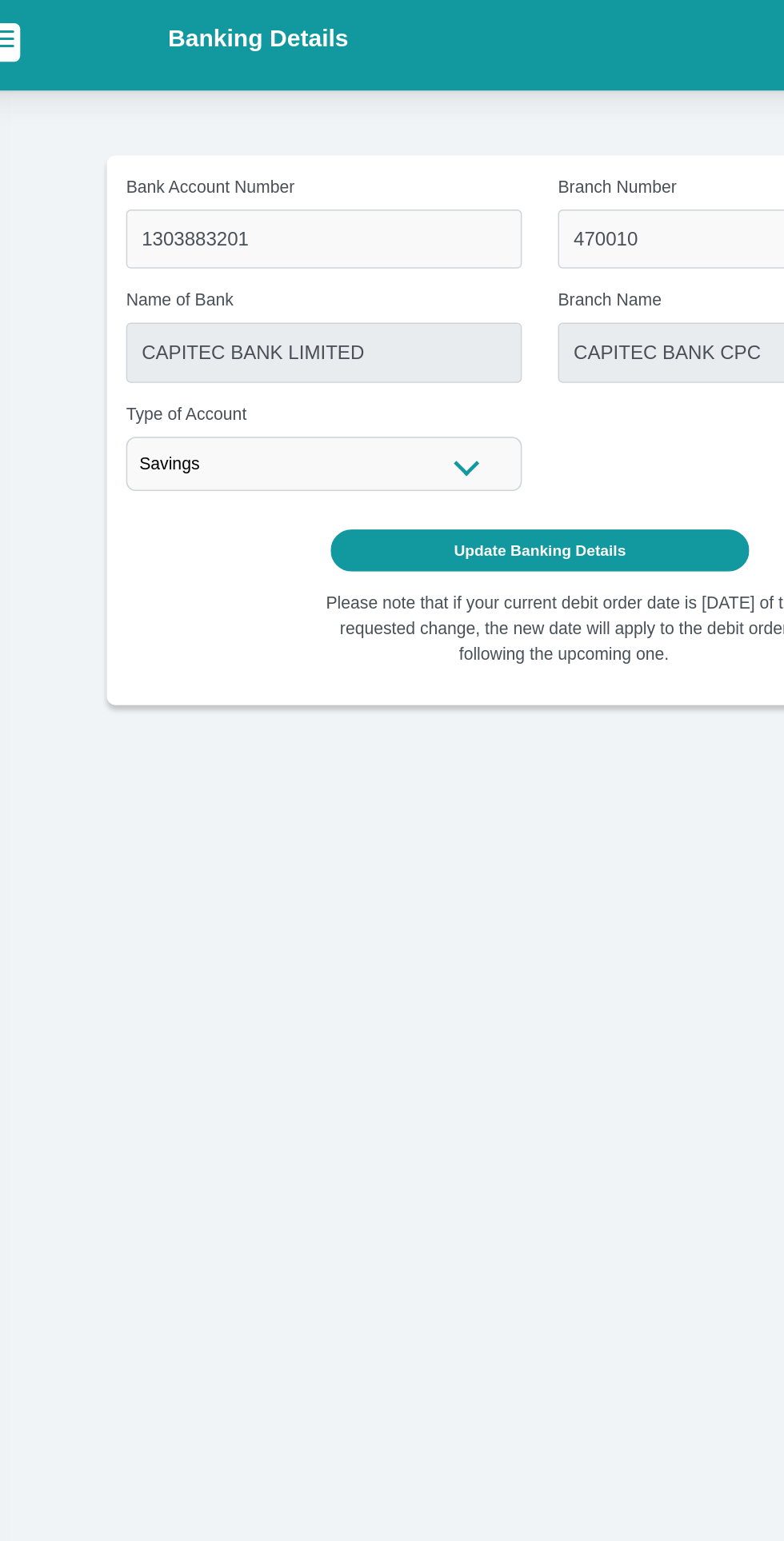
click at [318, 328] on div "Savings" at bounding box center [248, 312] width 263 height 36
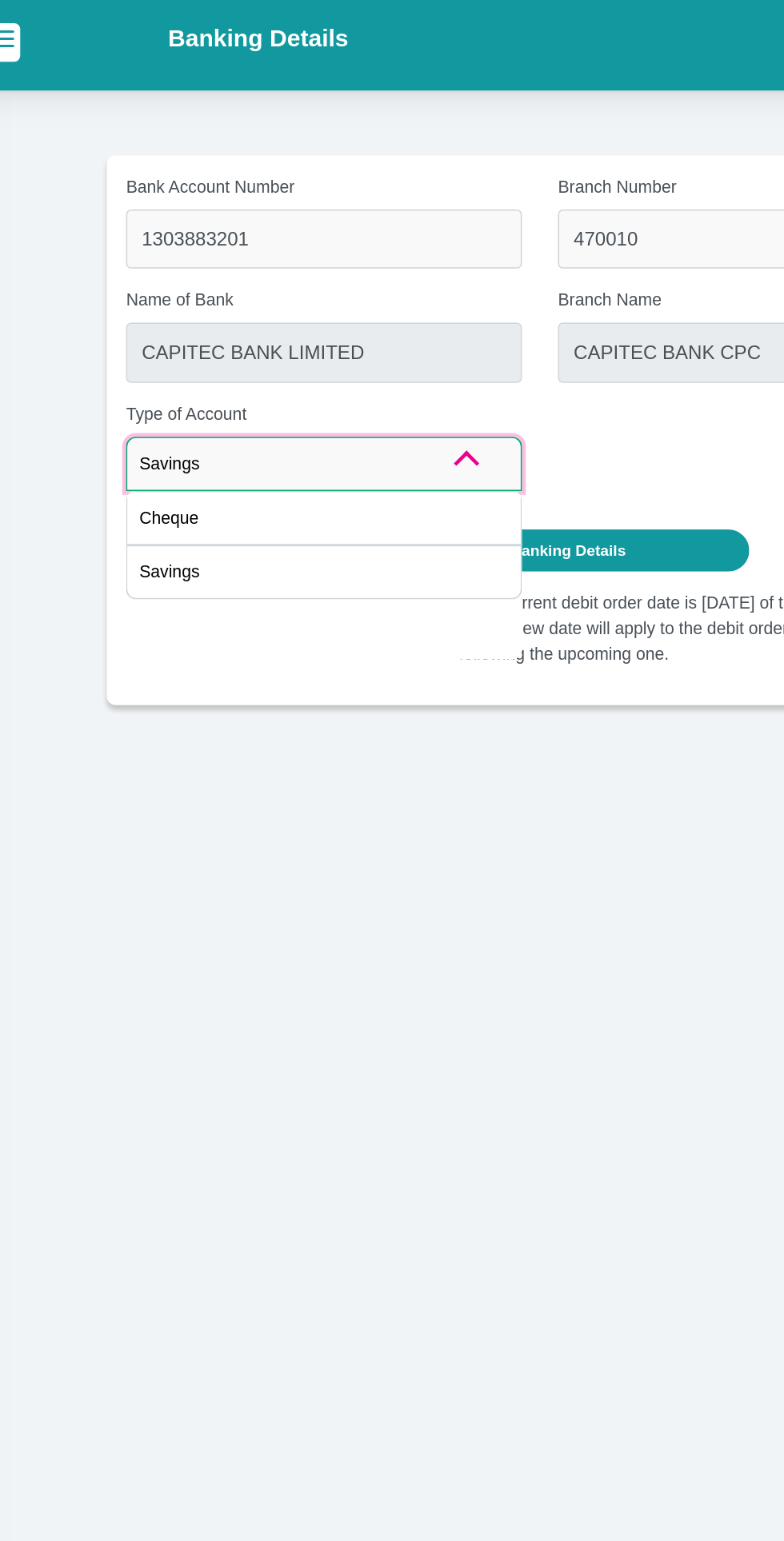
click at [310, 322] on div "Savings" at bounding box center [248, 312] width 263 height 36
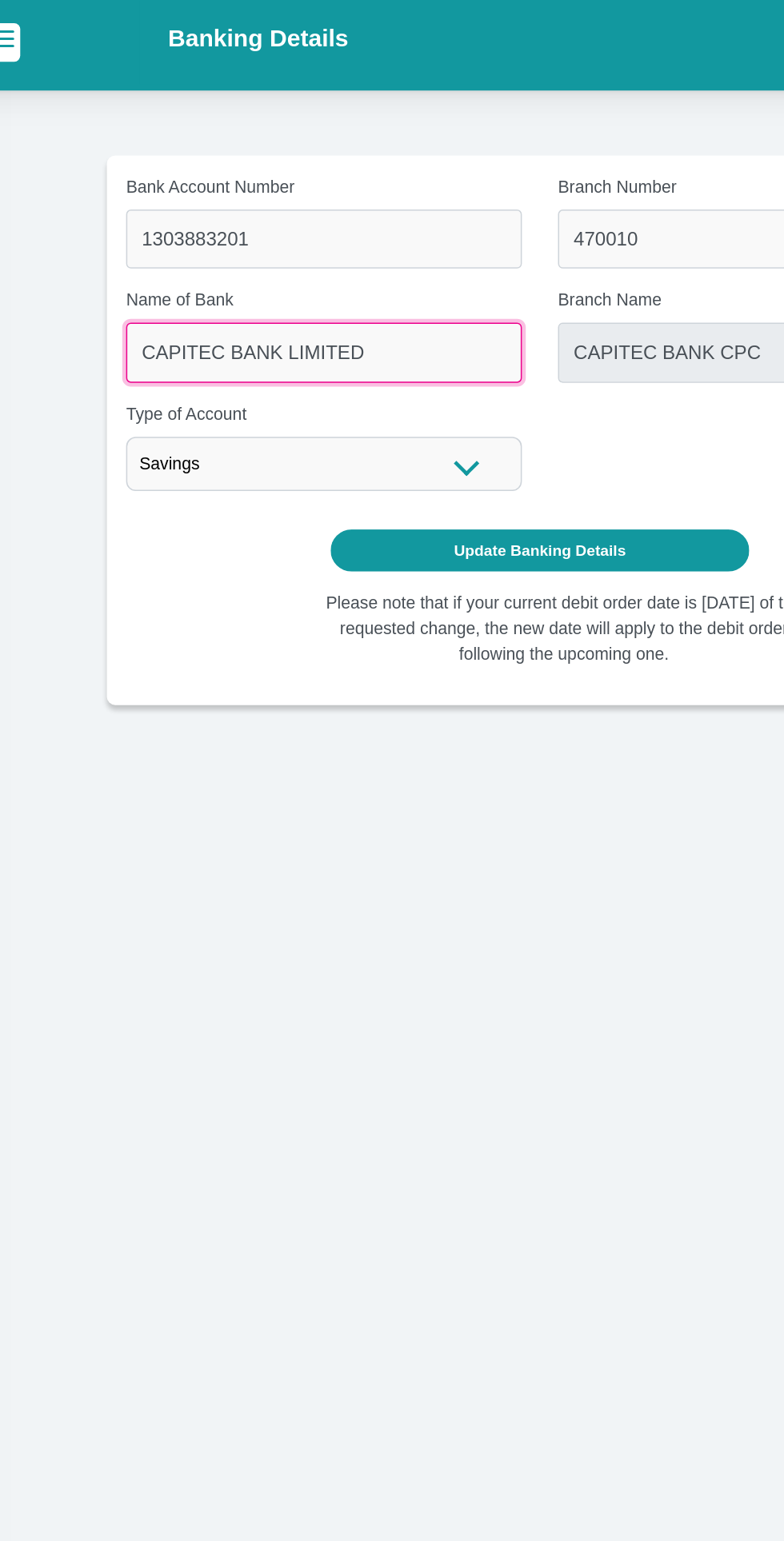
click at [311, 243] on input "CAPITEC BANK LIMITED" at bounding box center [248, 238] width 263 height 39
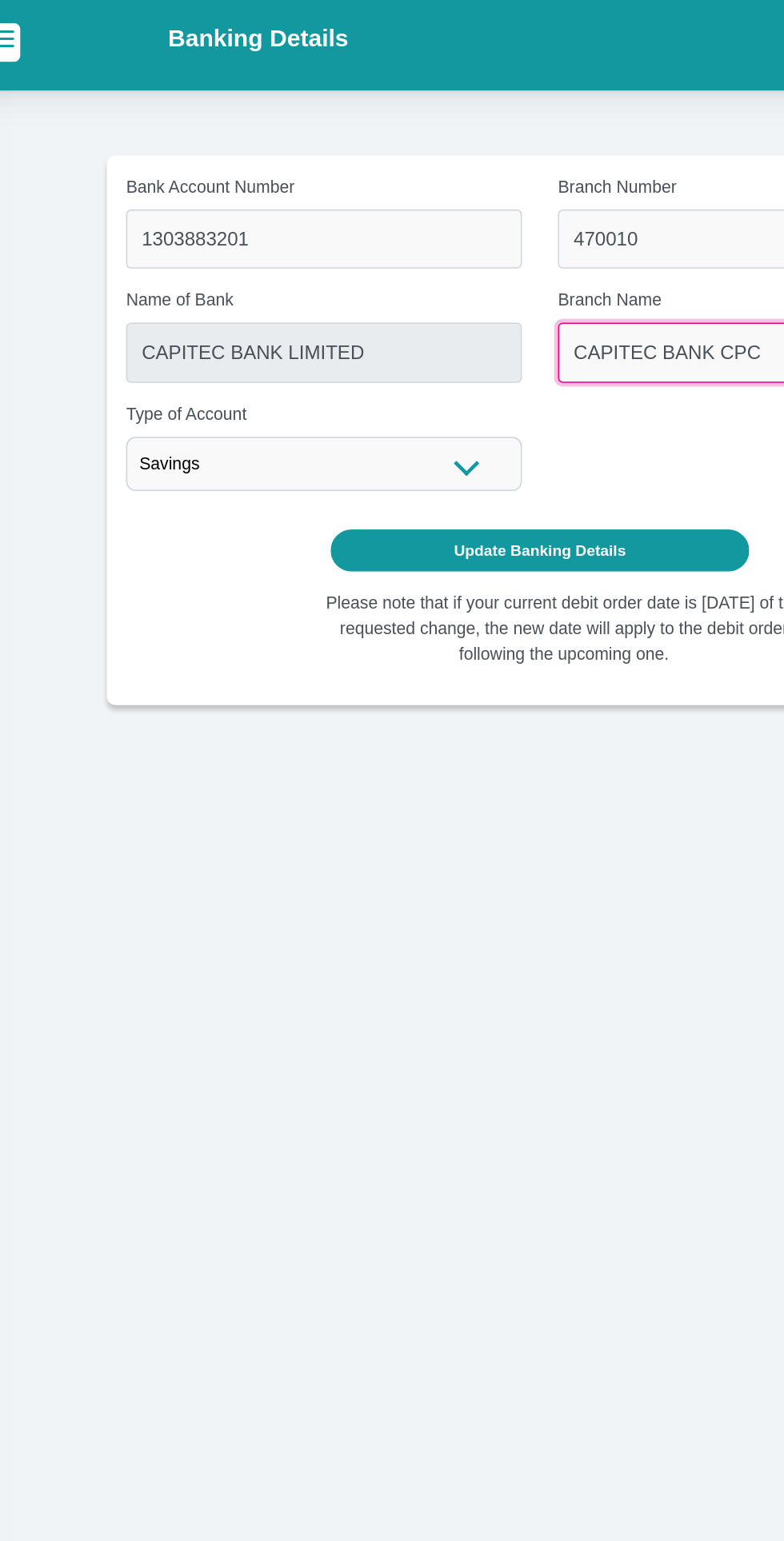
click at [469, 234] on input "CAPITEC BANK CPC" at bounding box center [536, 238] width 263 height 39
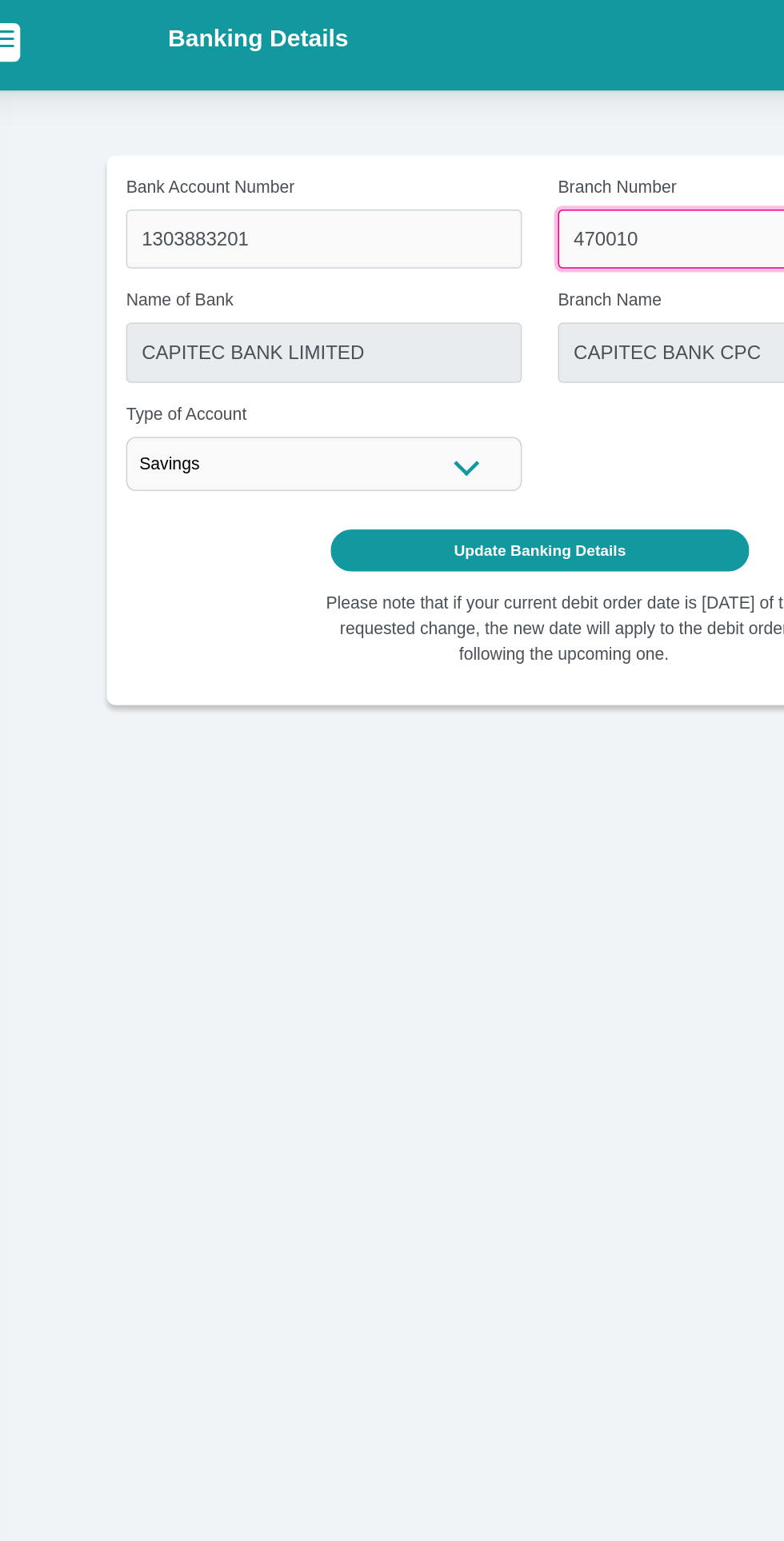
click at [493, 167] on input "470010" at bounding box center [536, 163] width 263 height 39
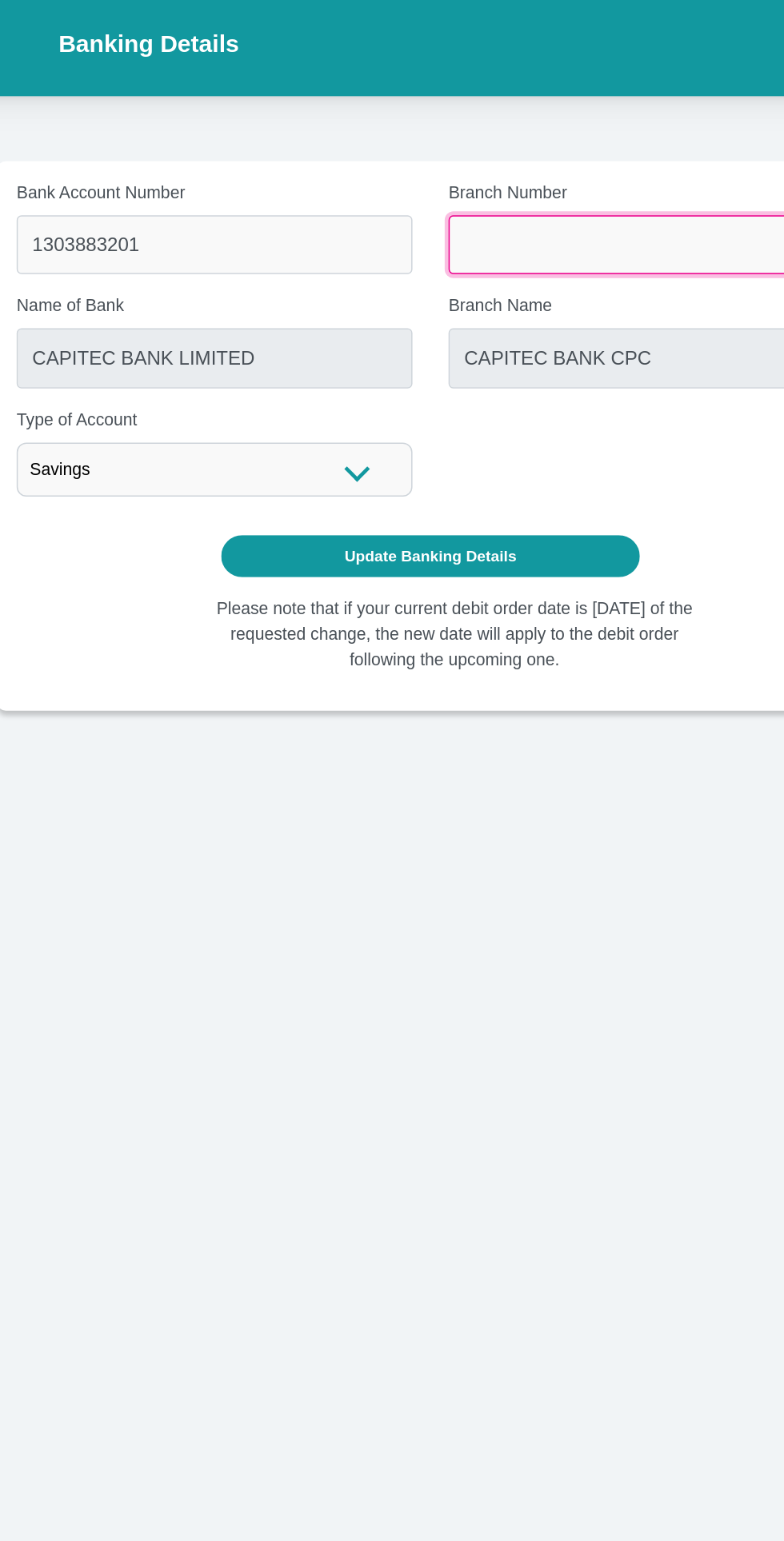
click at [579, 158] on input "Branch Number" at bounding box center [536, 163] width 263 height 39
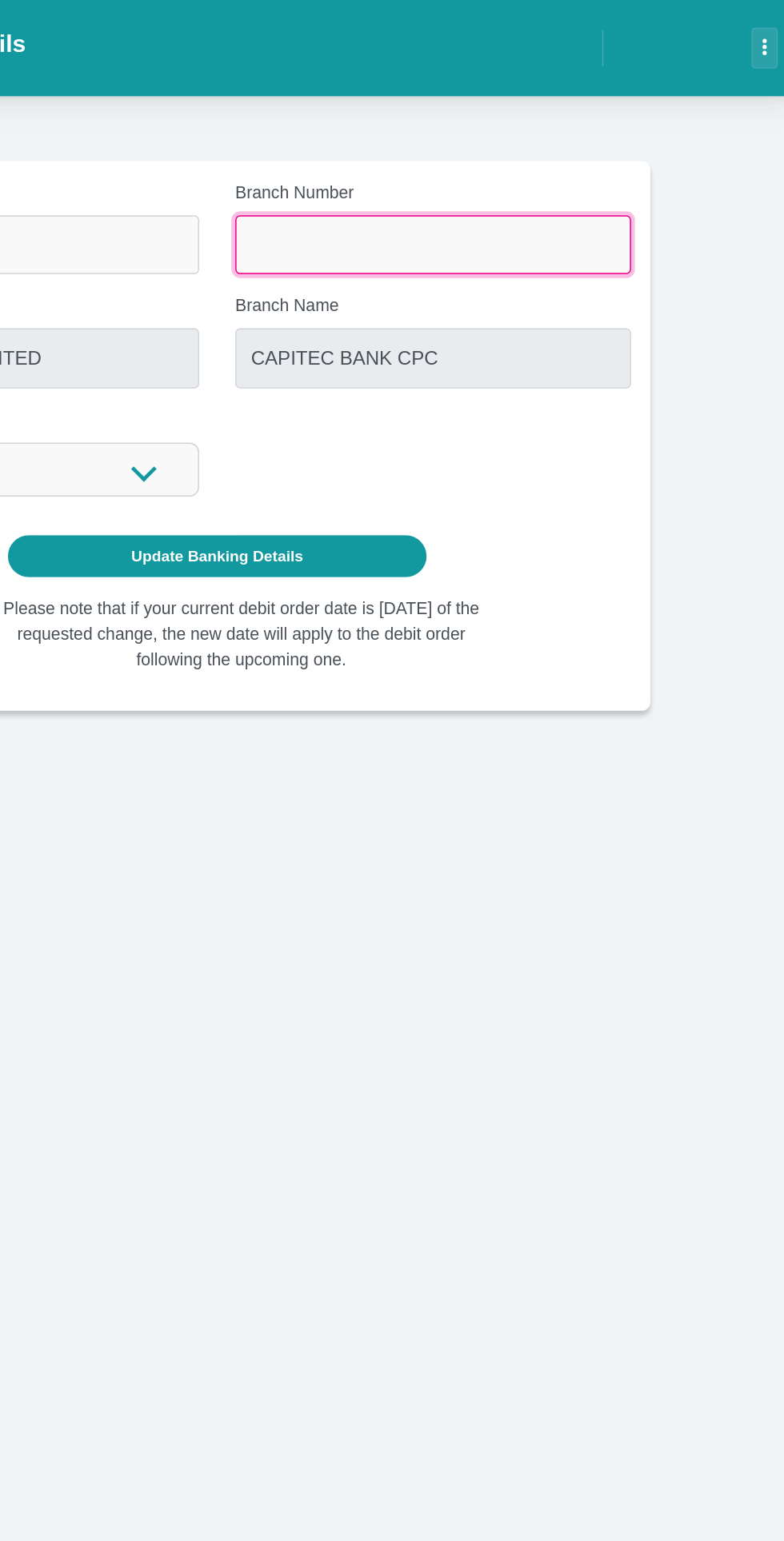
type input "198765"
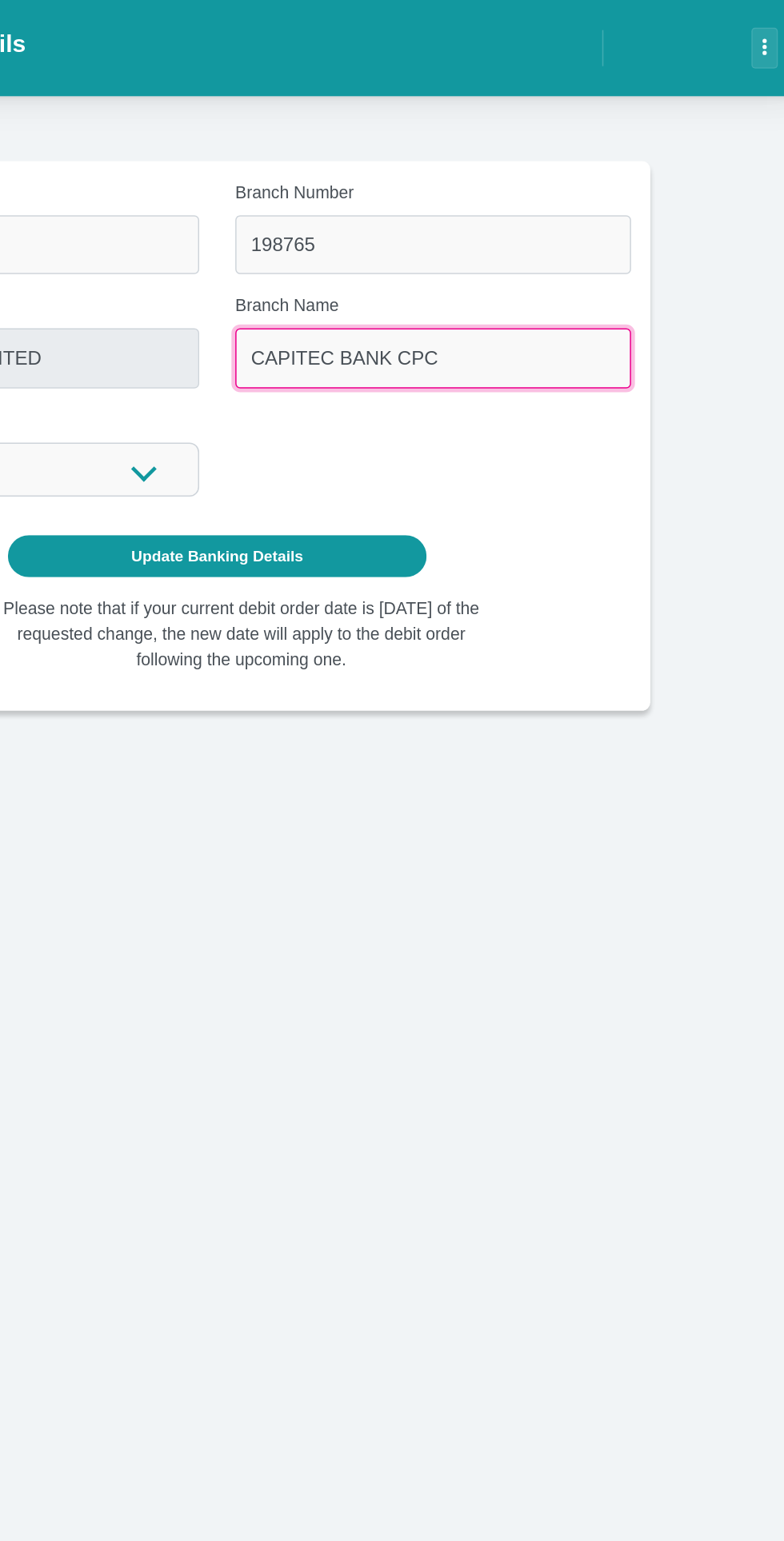
click at [512, 248] on input "CAPITEC BANK CPC" at bounding box center [536, 238] width 263 height 39
type input "NEDBANK"
type input "NEDBANK SOUTH AFRICA"
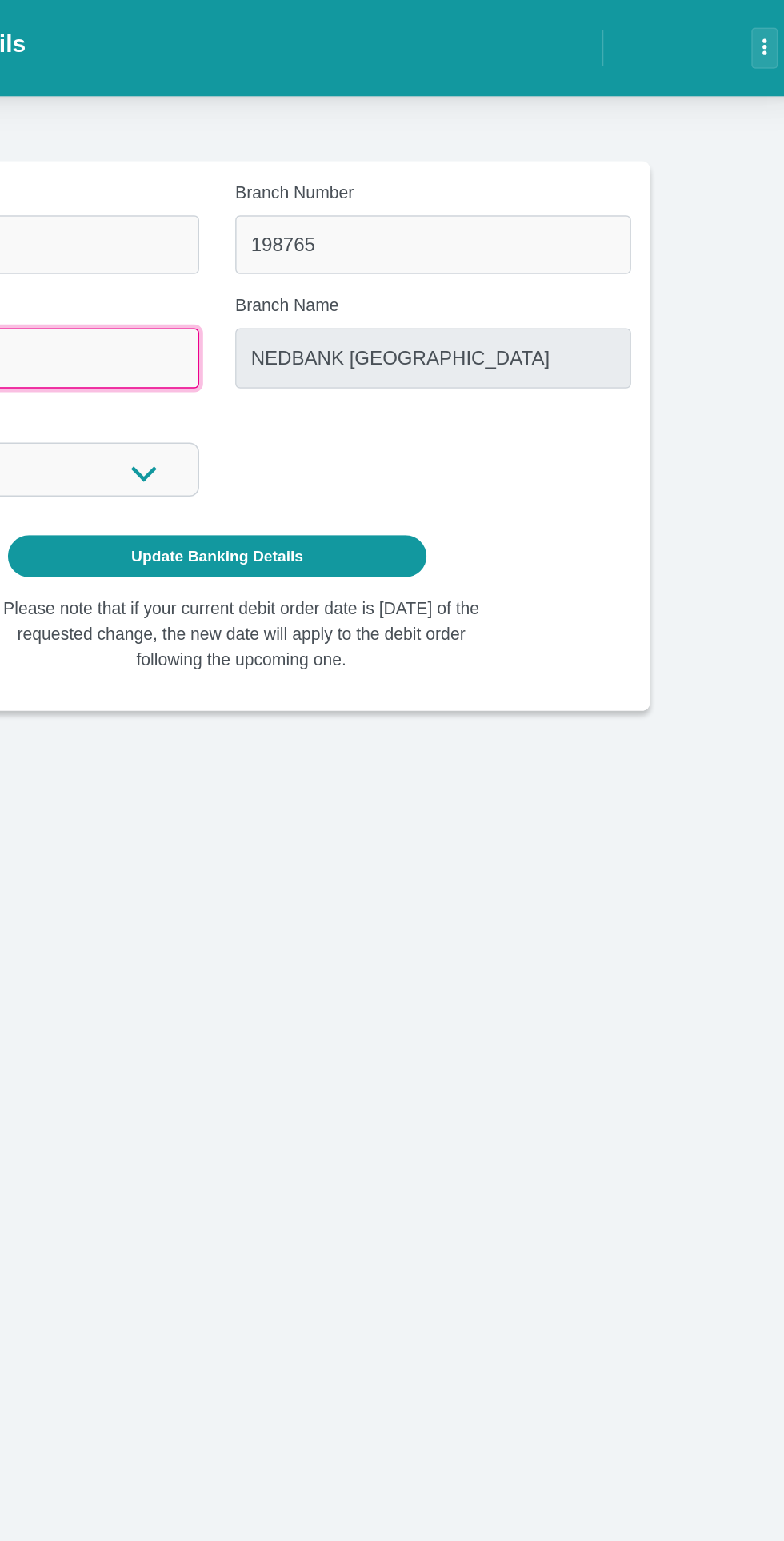
click at [344, 253] on input "NEDBANK" at bounding box center [248, 238] width 263 height 39
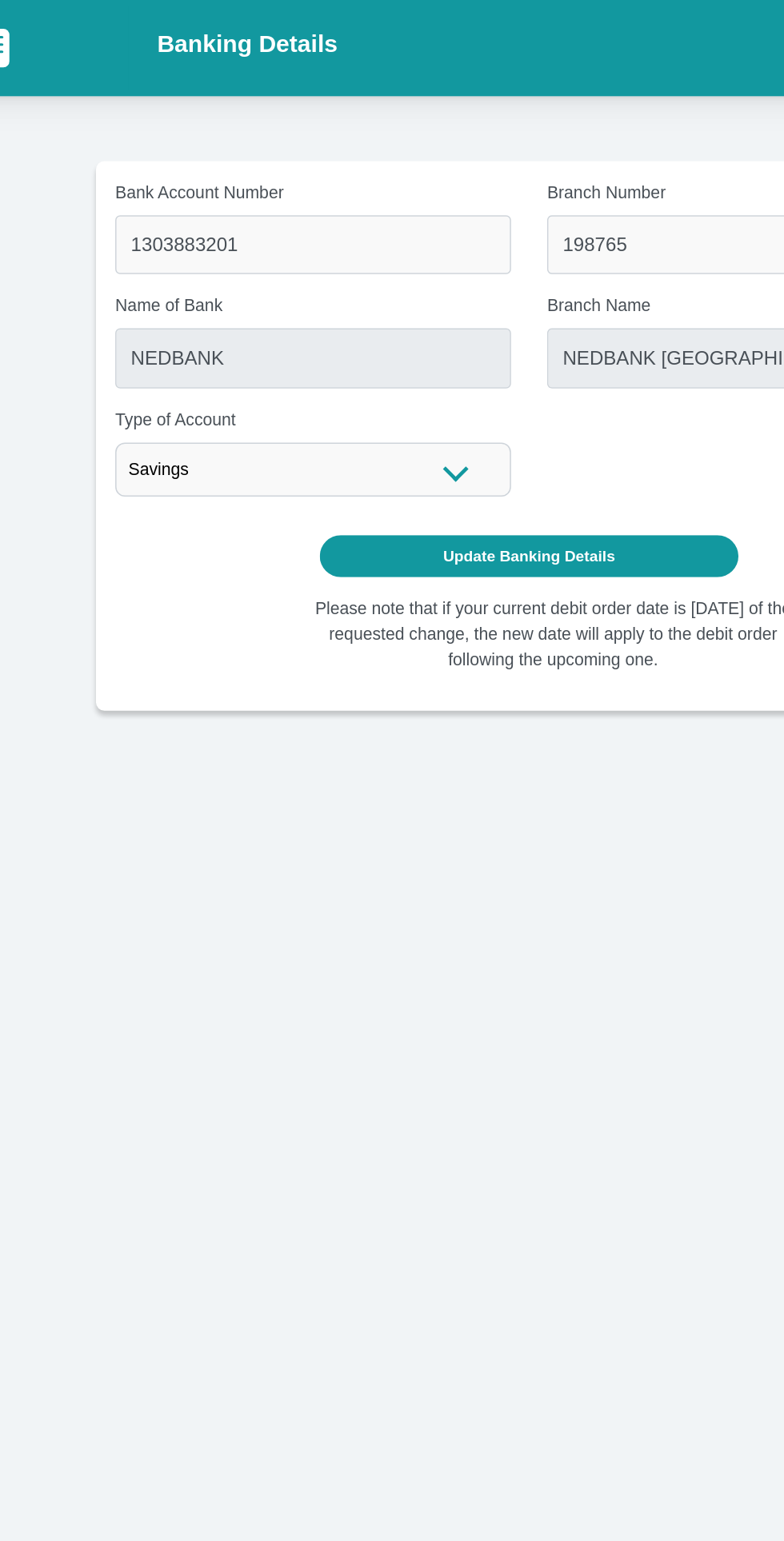
click at [438, 369] on button "Update Banking Details" at bounding box center [392, 369] width 280 height 28
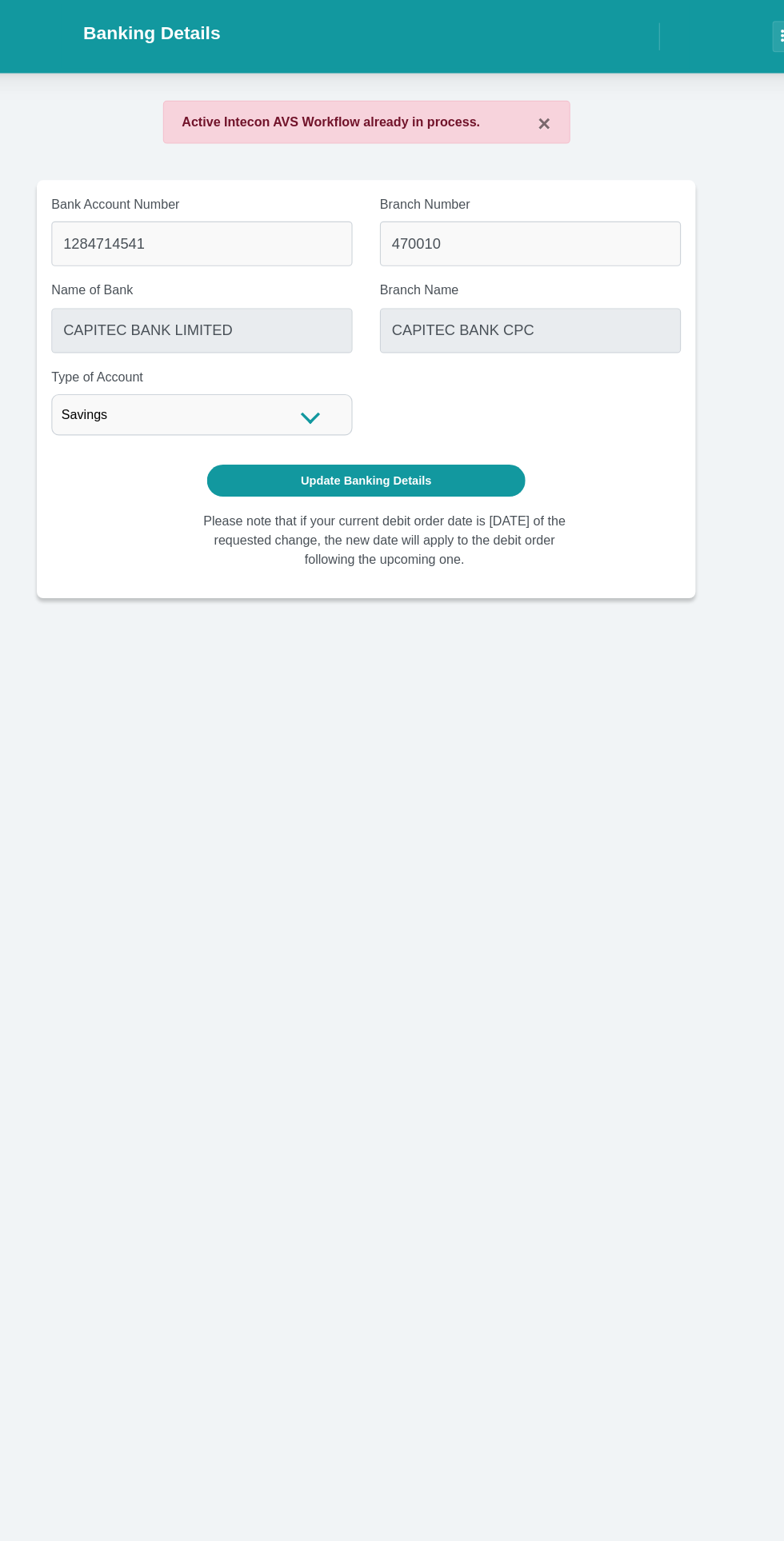
click at [550, 105] on button "×" at bounding box center [546, 108] width 11 height 19
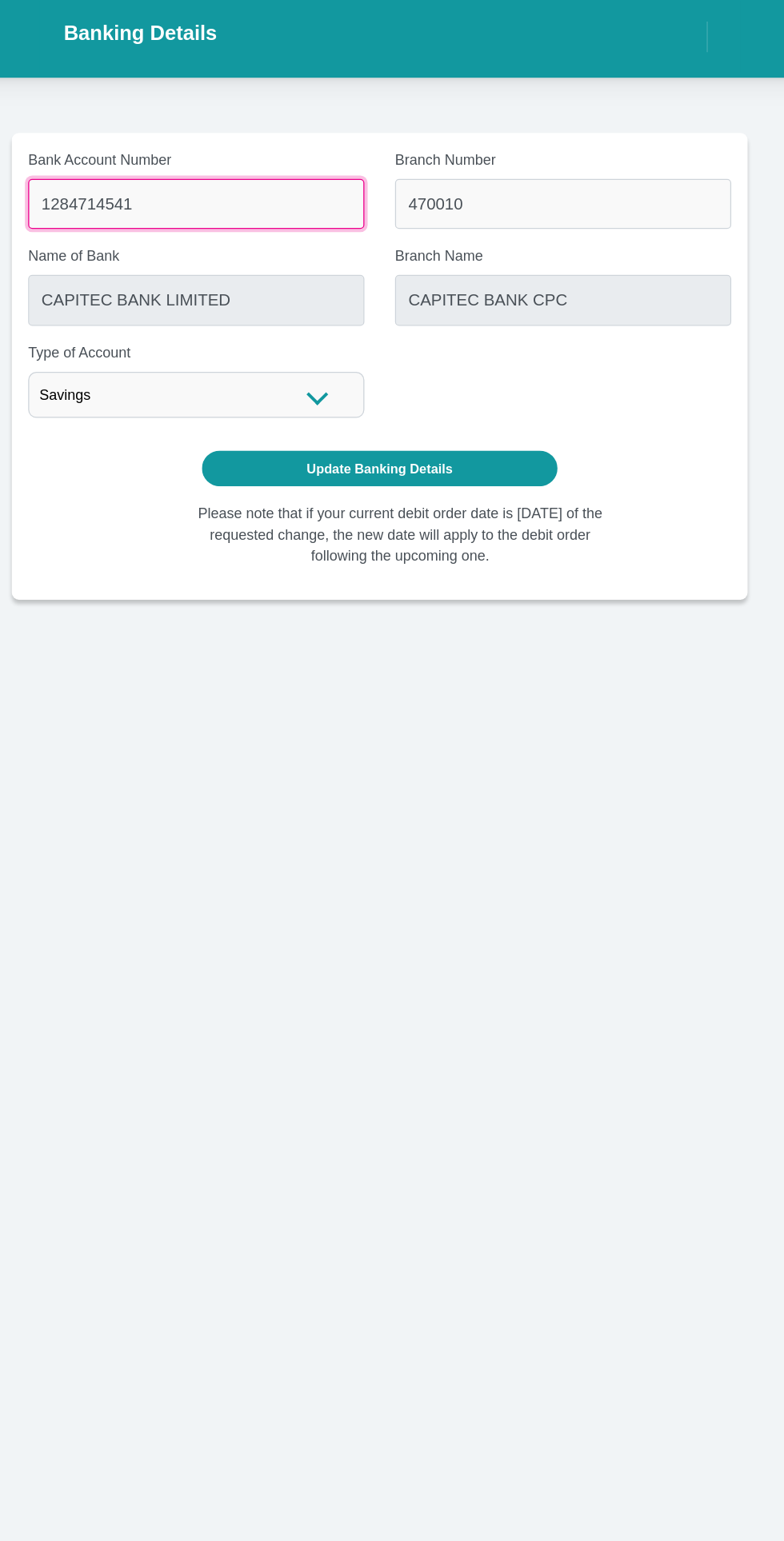
click at [258, 166] on input "1284714541" at bounding box center [248, 163] width 263 height 39
type input "1303883201"
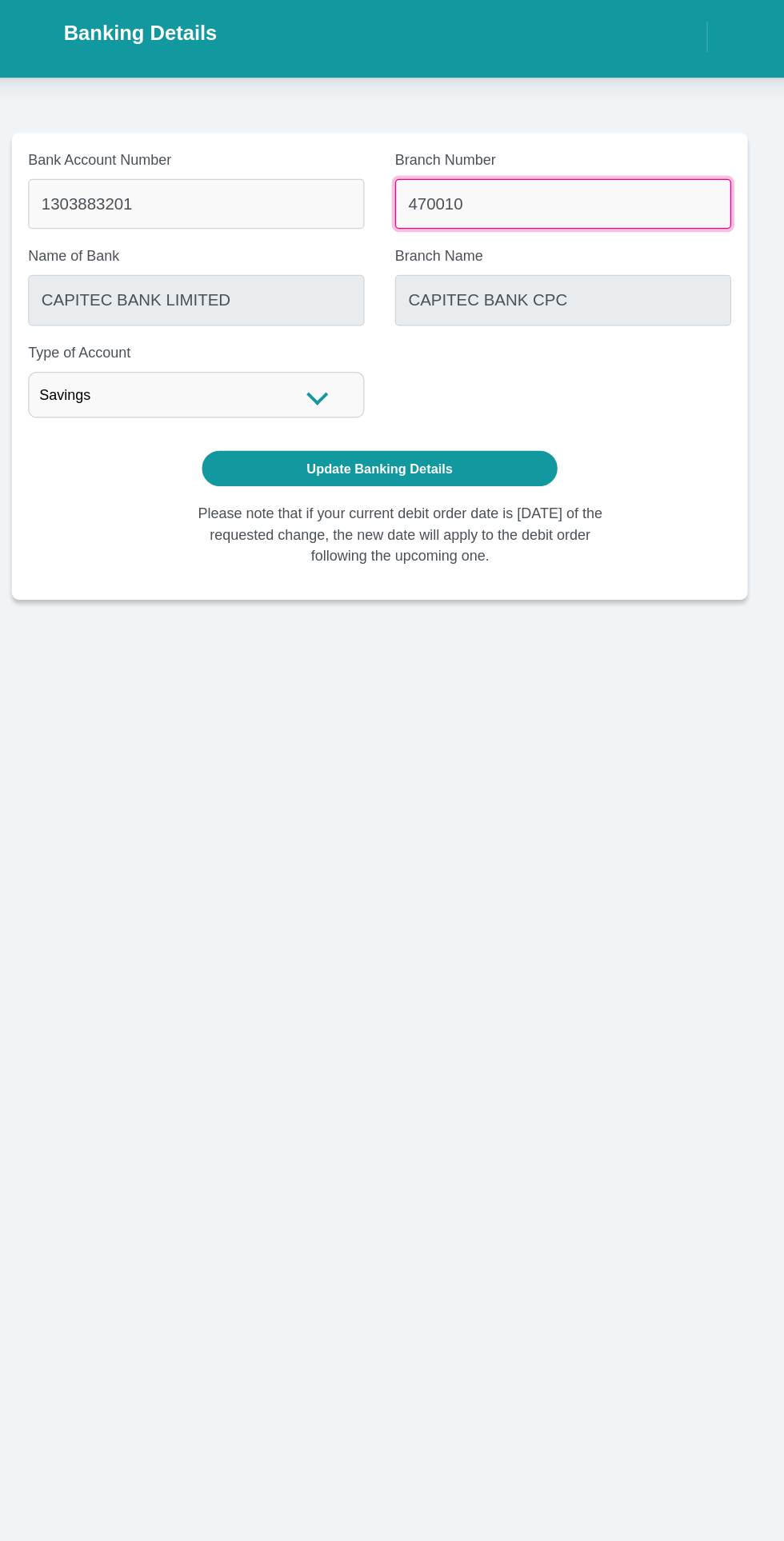
click at [560, 162] on input "470010" at bounding box center [536, 163] width 263 height 39
type input "198765"
click at [526, 687] on div "Manage Dashboard Manage Account Personal Details Banking Details" at bounding box center [392, 743] width 784 height 1486
type input "NEDBANK"
type input "NEDBANK SOUTH AFRICA"
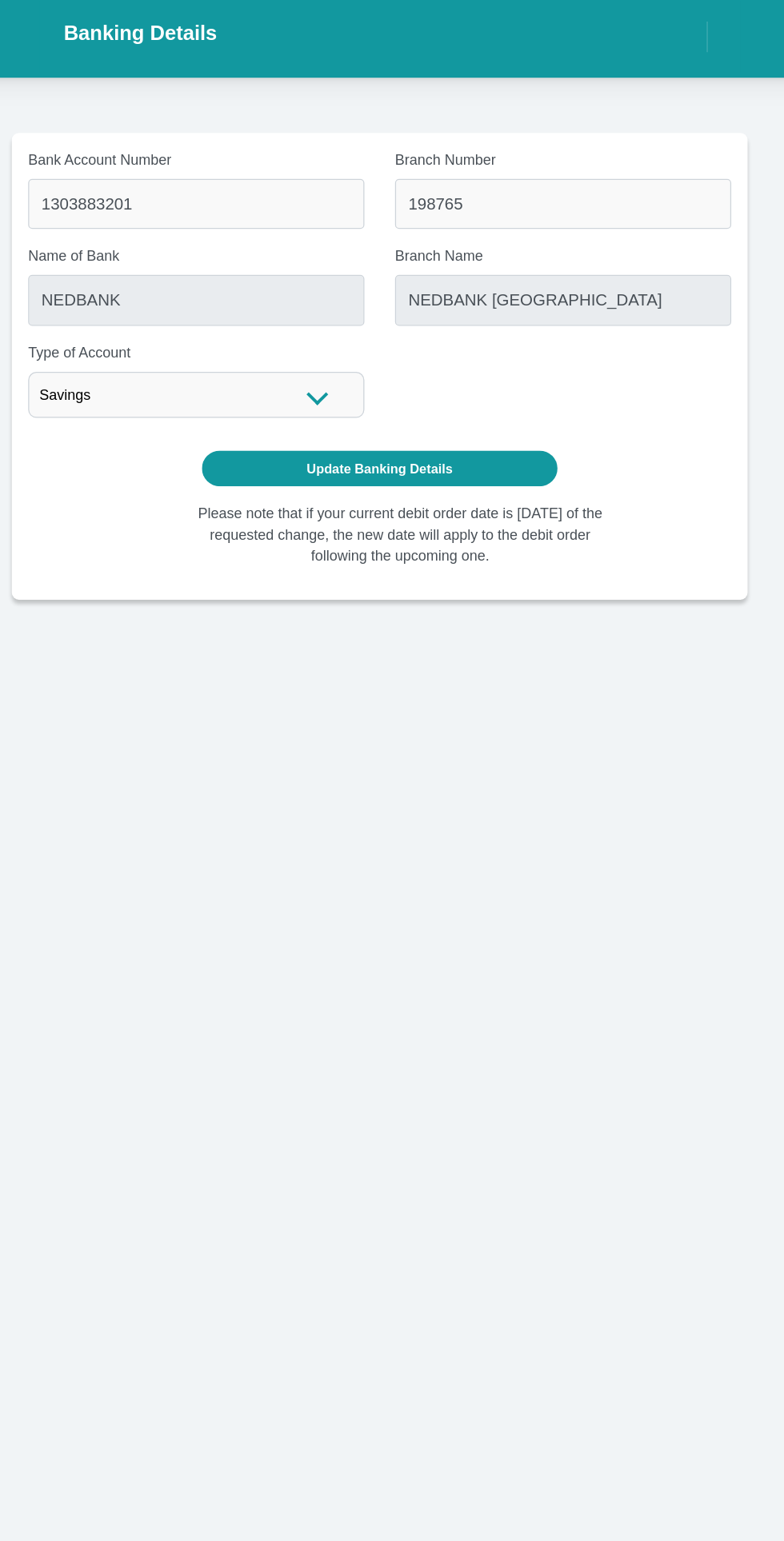
click at [581, 408] on div "Please note that if your current debit order date is [DATE] of the requested ch…" at bounding box center [392, 428] width 383 height 63
click at [444, 362] on button "Update Banking Details" at bounding box center [392, 369] width 280 height 28
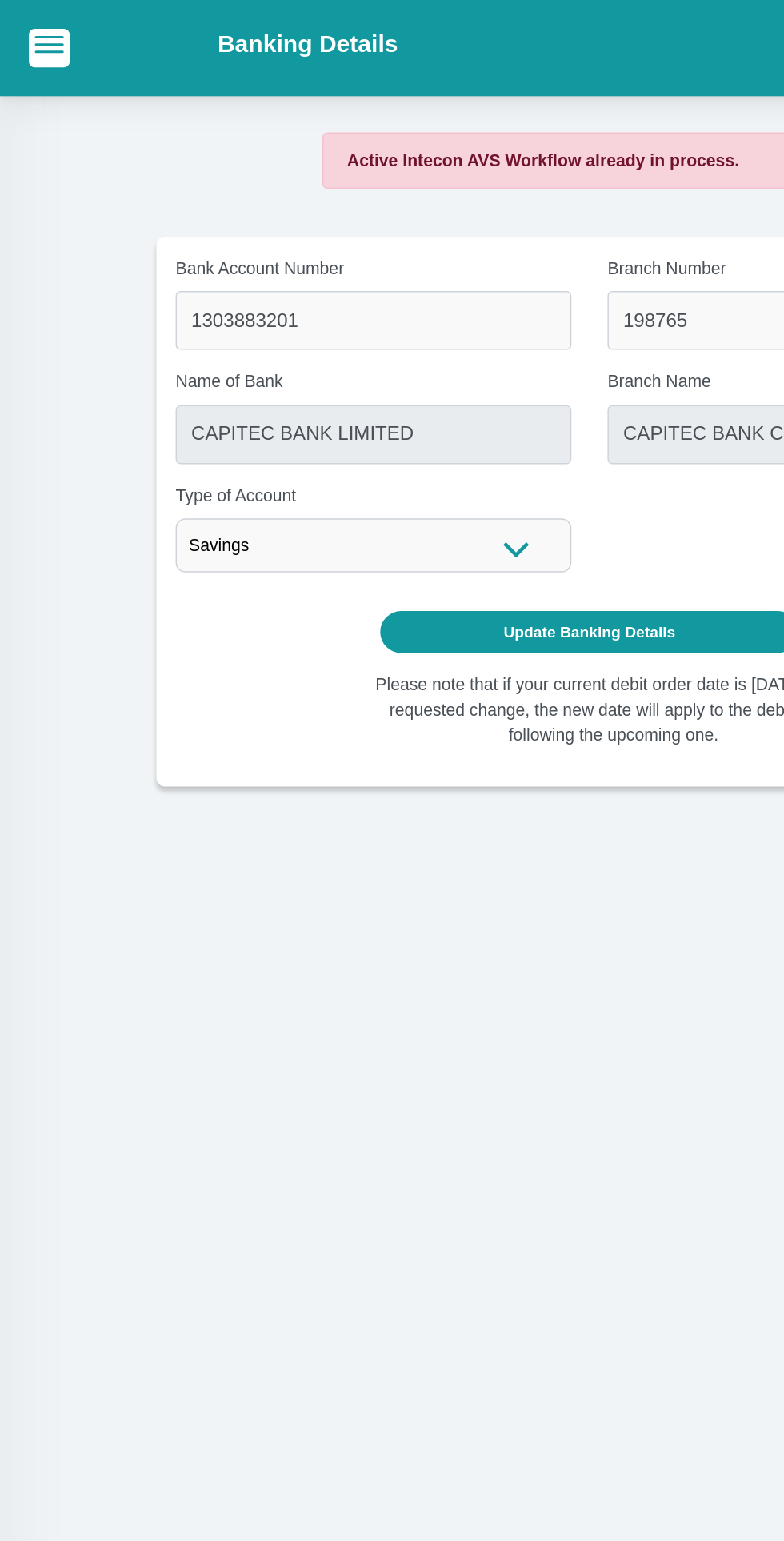
click at [37, 39] on button "button" at bounding box center [33, 31] width 27 height 24
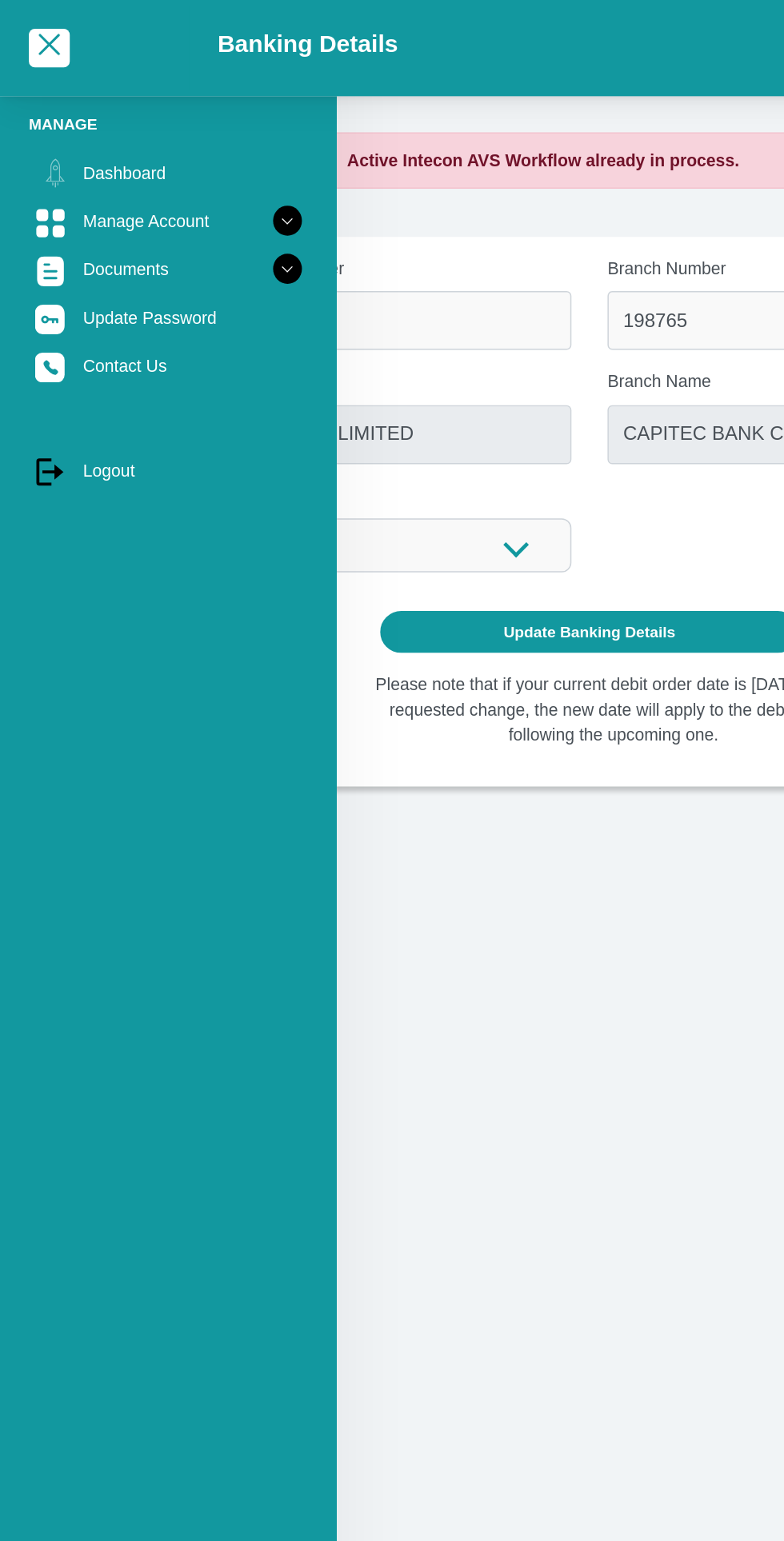
click at [181, 183] on icon at bounding box center [191, 179] width 27 height 27
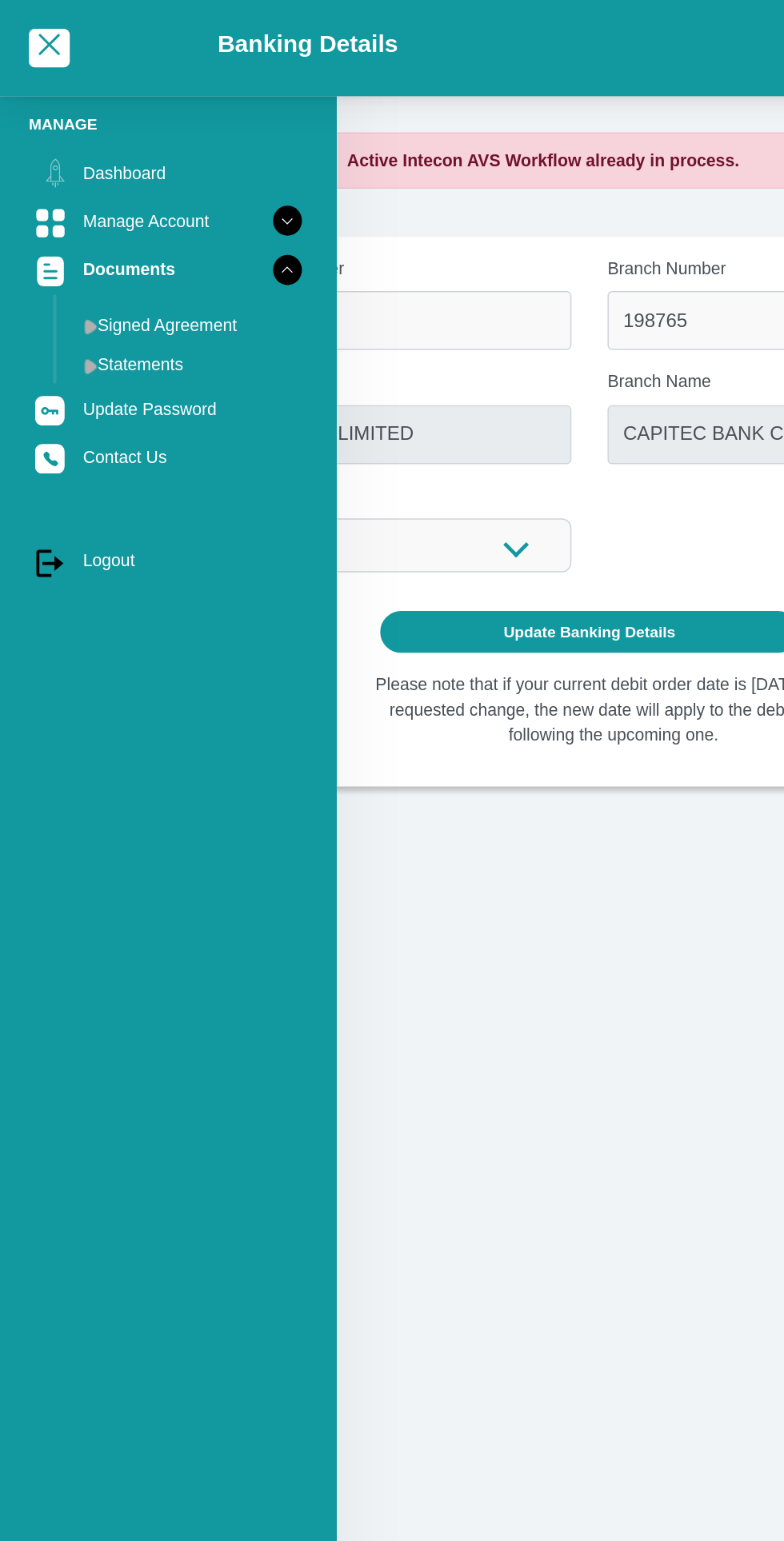
click at [114, 244] on link "Statements" at bounding box center [125, 243] width 160 height 25
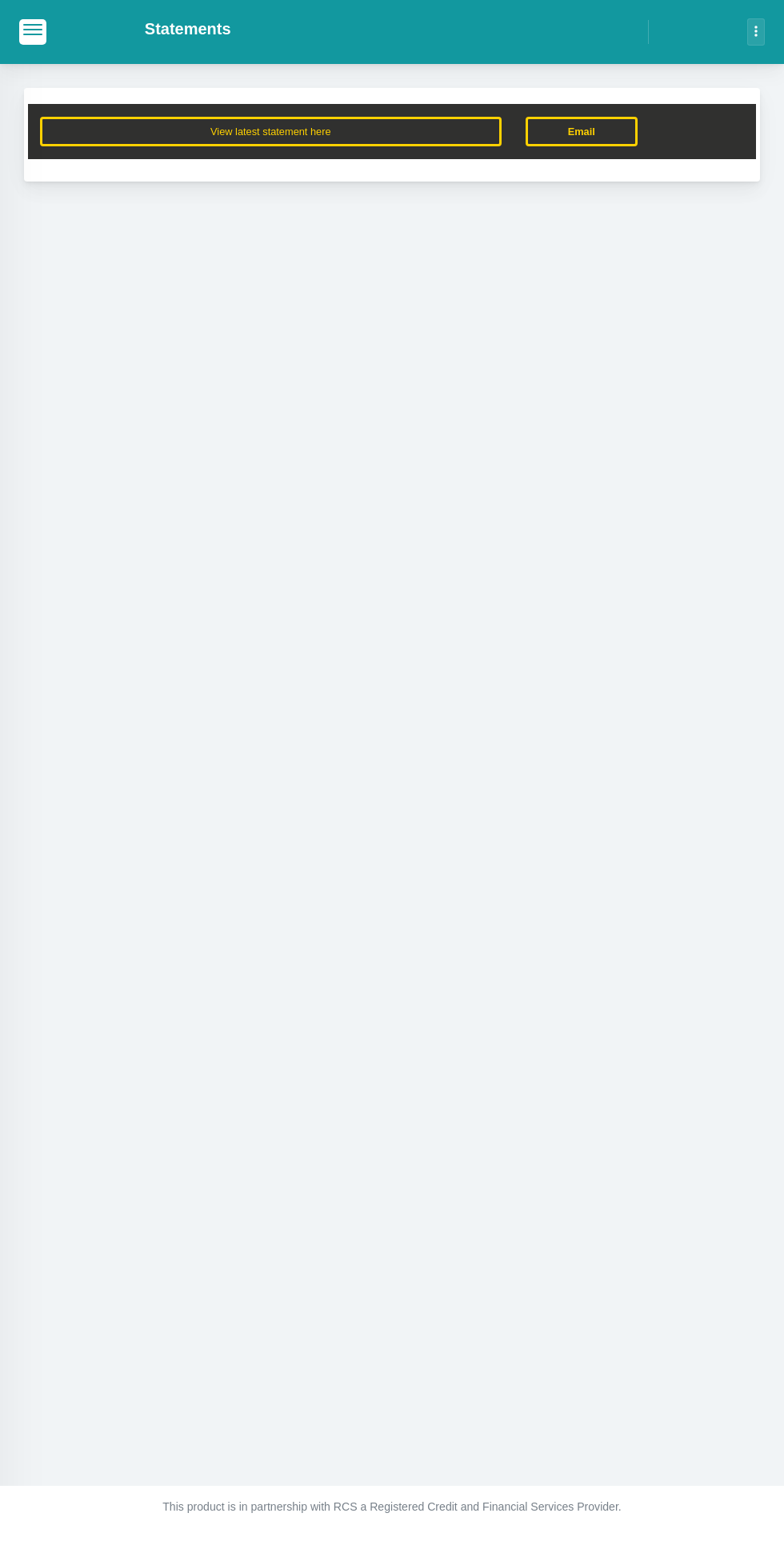
click at [319, 130] on button "View latest statement here" at bounding box center [271, 132] width 462 height 29
